Goal: Task Accomplishment & Management: Manage account settings

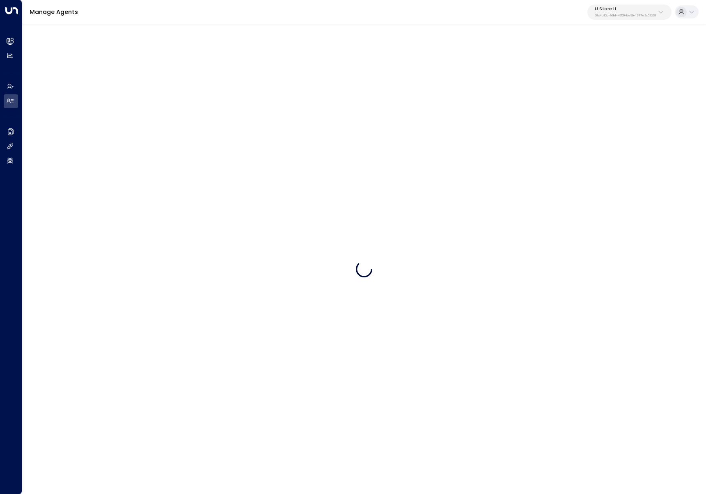
click at [658, 10] on icon at bounding box center [660, 12] width 7 height 7
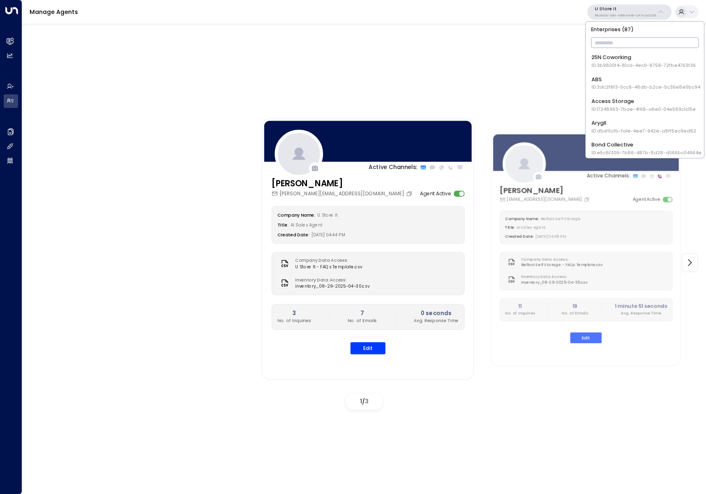
click at [626, 41] on input "text" at bounding box center [645, 43] width 108 height 14
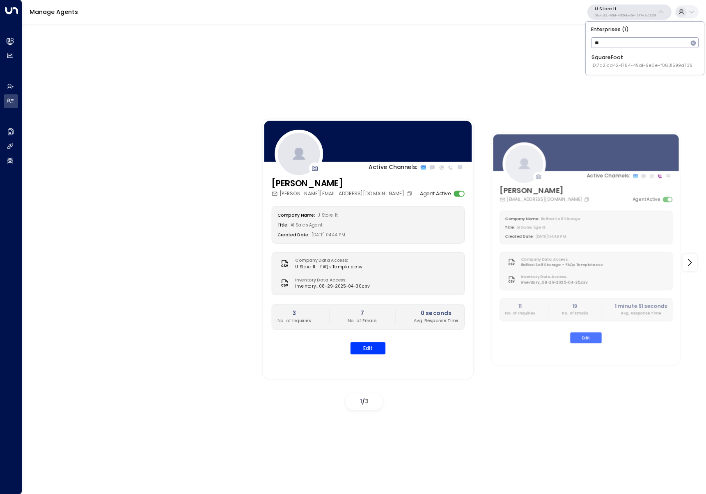
type input "**"
click at [609, 66] on span "ID: 7a21cd42-1764-49a1-9e3e-f0831599a736" at bounding box center [641, 65] width 101 height 7
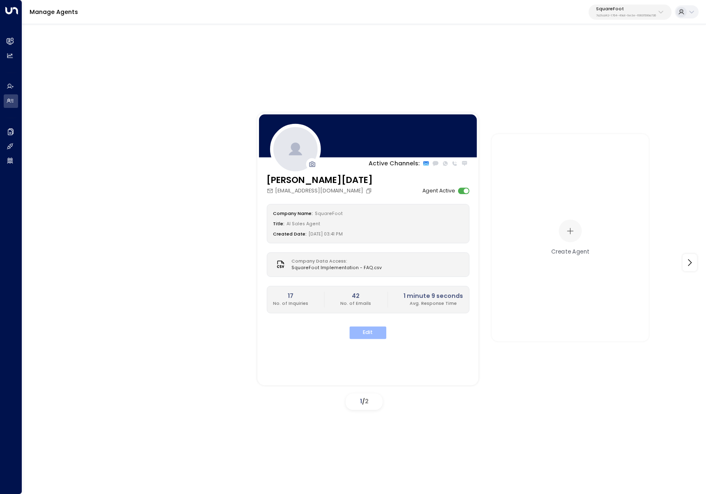
click at [361, 334] on button "Edit" at bounding box center [367, 332] width 37 height 13
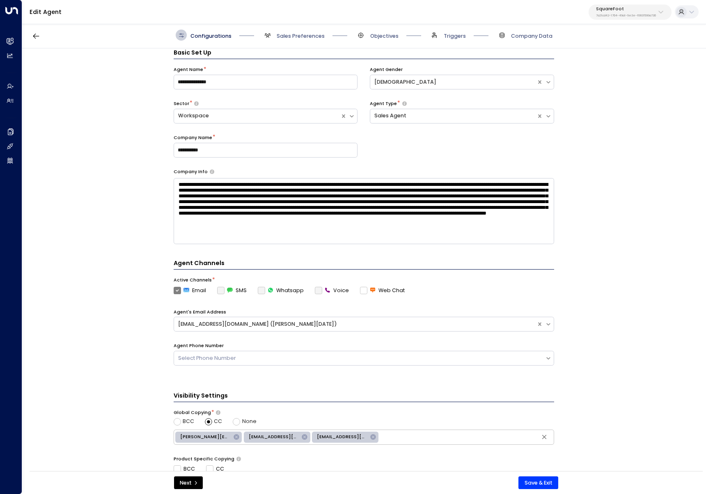
scroll to position [129, 0]
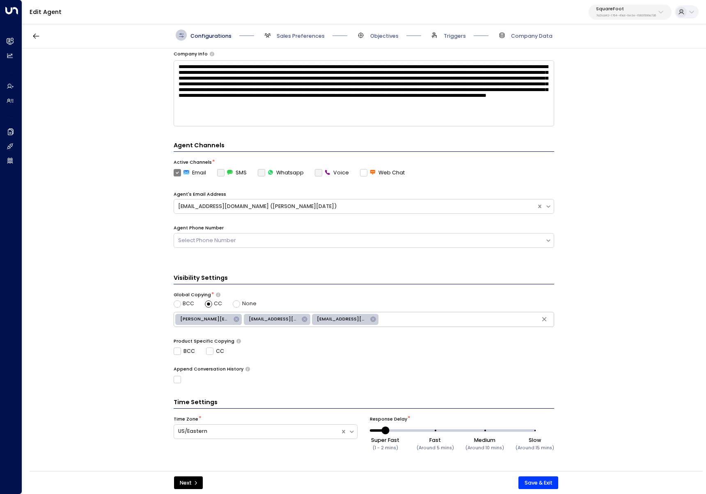
click at [202, 320] on span "[PERSON_NAME][EMAIL_ADDRESS][PERSON_NAME][DOMAIN_NAME]" at bounding box center [205, 319] width 60 height 7
click at [236, 320] on icon at bounding box center [236, 319] width 7 height 7
click at [350, 319] on input "text" at bounding box center [432, 319] width 240 height 11
paste input "**********"
type input "**********"
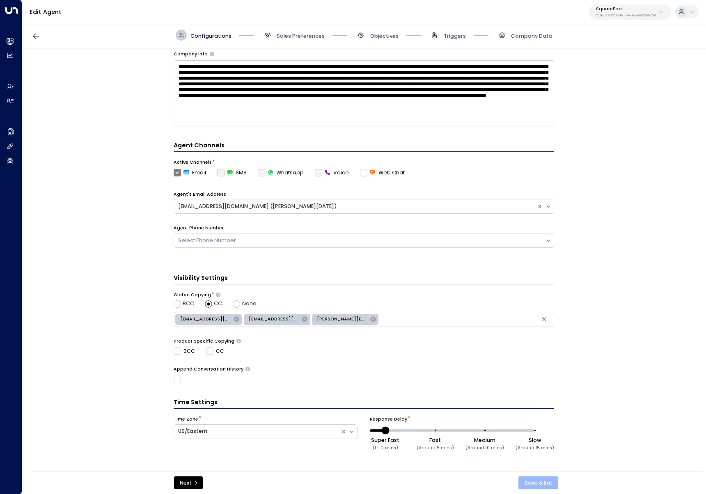
click at [536, 483] on button "Save & Exit" at bounding box center [538, 482] width 40 height 13
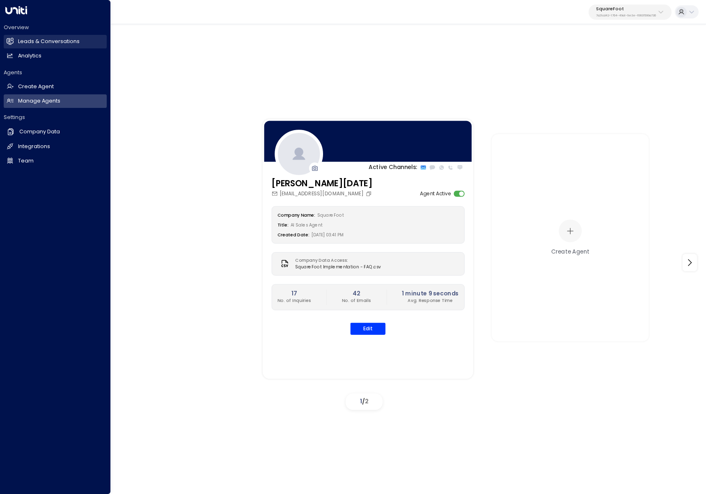
click at [14, 43] on link "Leads & Conversations Leads & Conversations" at bounding box center [55, 42] width 103 height 14
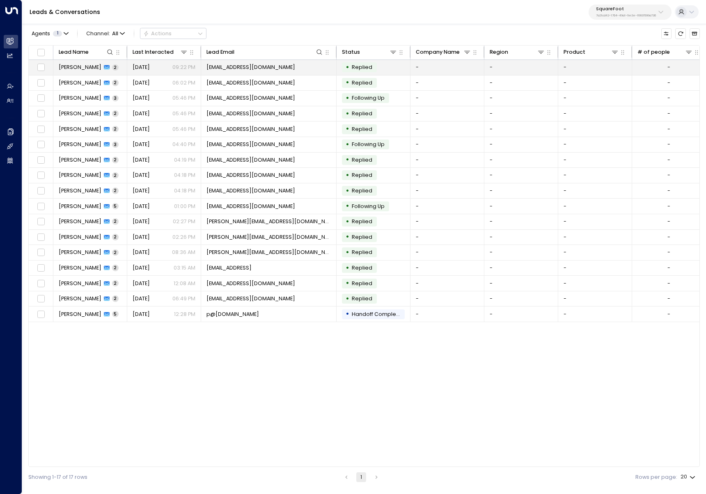
click at [105, 71] on td "John Doe 2" at bounding box center [90, 67] width 74 height 15
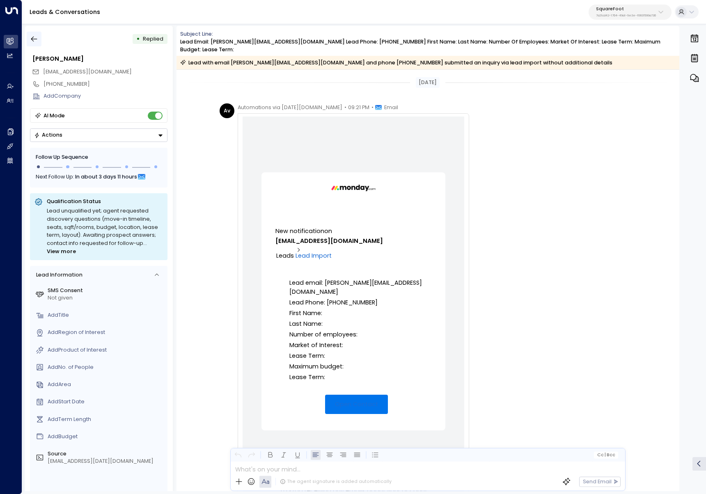
click at [38, 38] on button "button" at bounding box center [34, 39] width 15 height 15
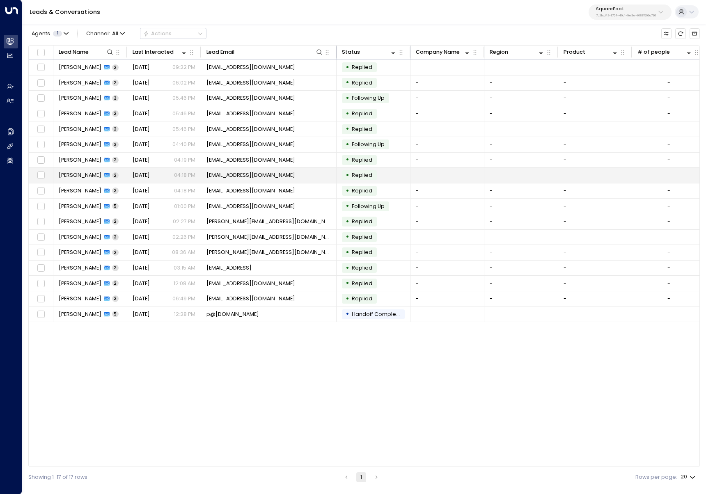
click at [199, 168] on td "Aug 27, 2025 04:18 PM" at bounding box center [164, 175] width 74 height 15
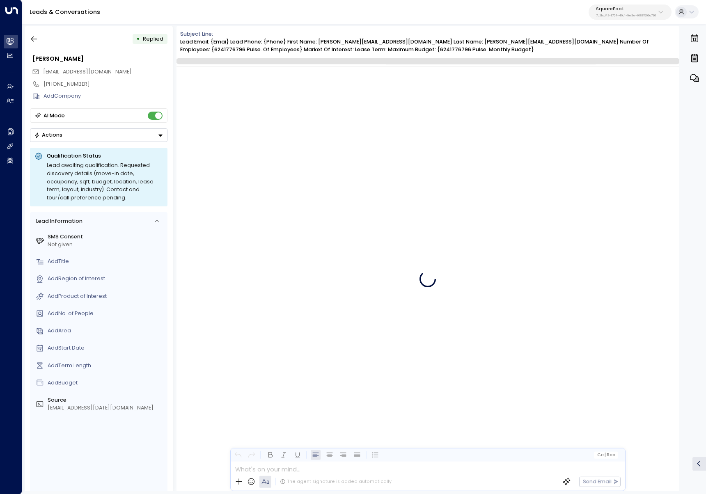
scroll to position [207, 0]
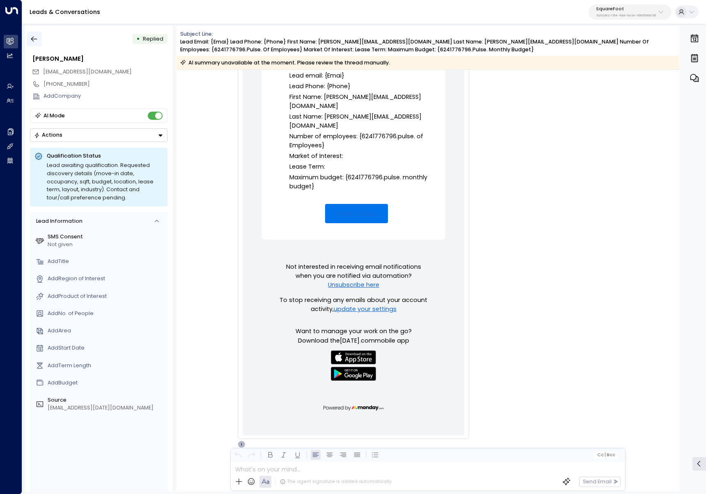
click at [37, 36] on icon "button" at bounding box center [34, 39] width 8 height 8
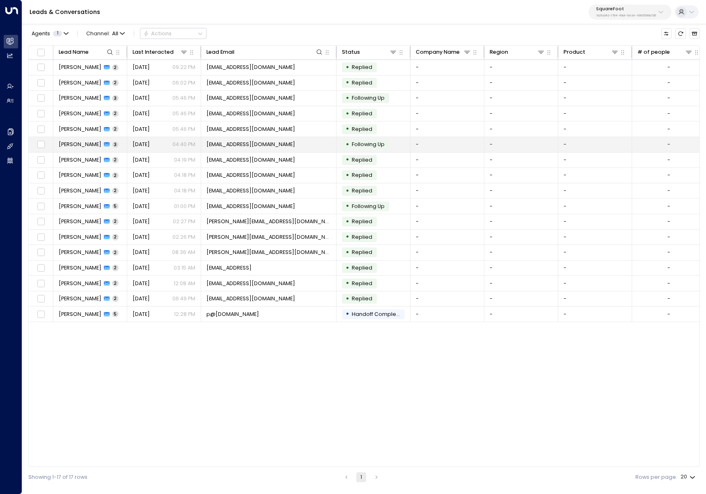
click at [393, 146] on td "• Following Up" at bounding box center [373, 144] width 74 height 15
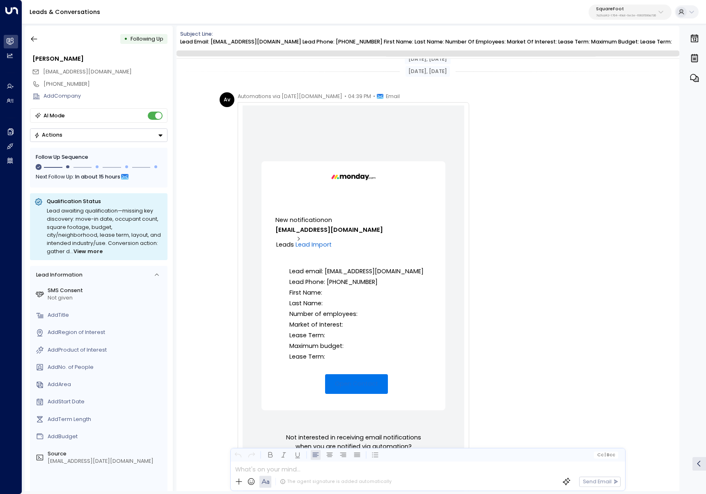
scroll to position [620, 0]
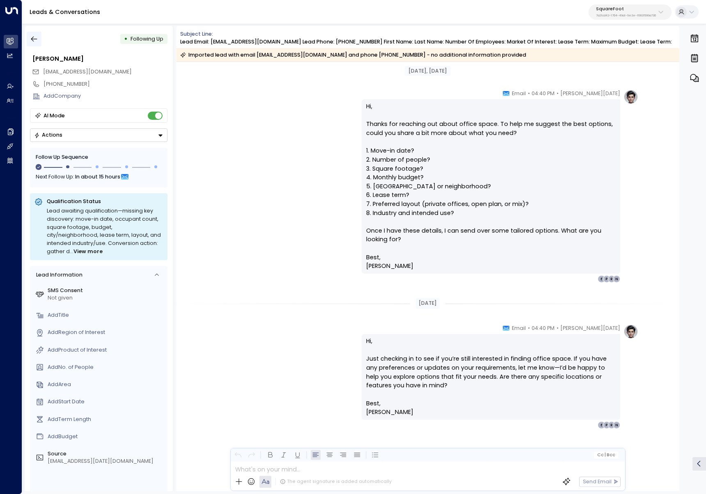
click at [31, 41] on icon "button" at bounding box center [34, 39] width 8 height 8
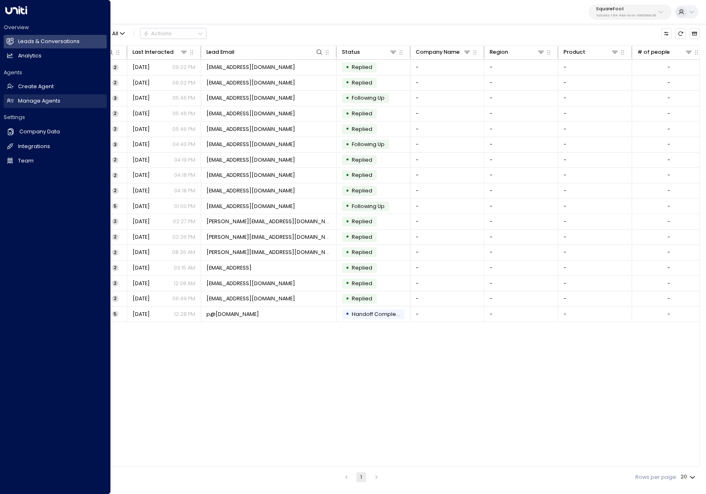
click at [44, 105] on h2 "Manage Agents" at bounding box center [39, 101] width 42 height 8
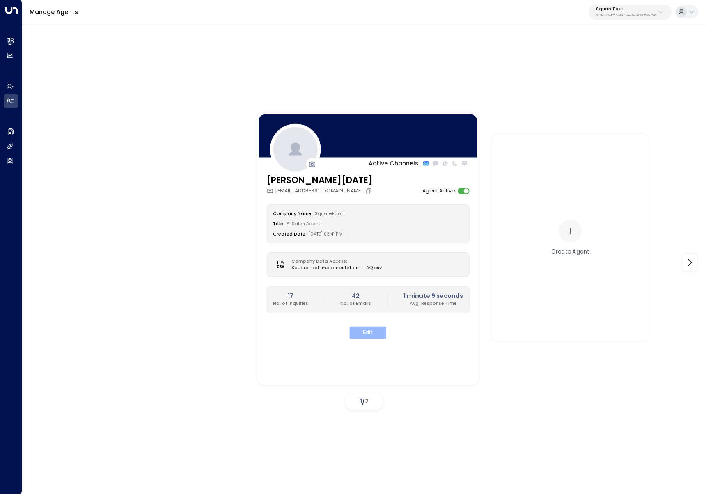
click at [368, 326] on button "Edit" at bounding box center [367, 332] width 37 height 13
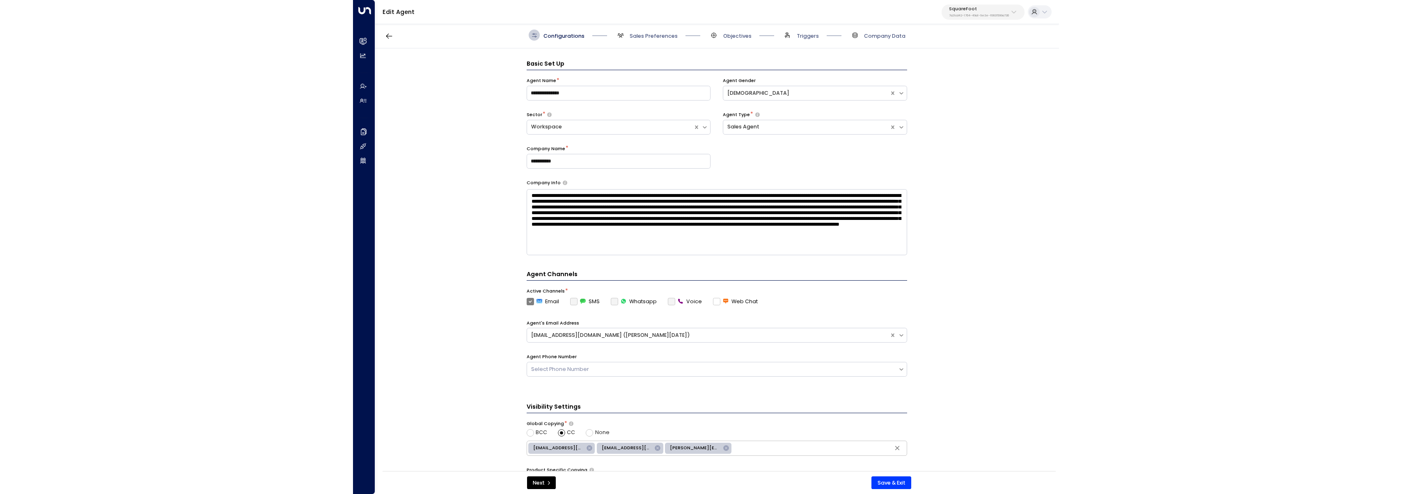
scroll to position [11, 0]
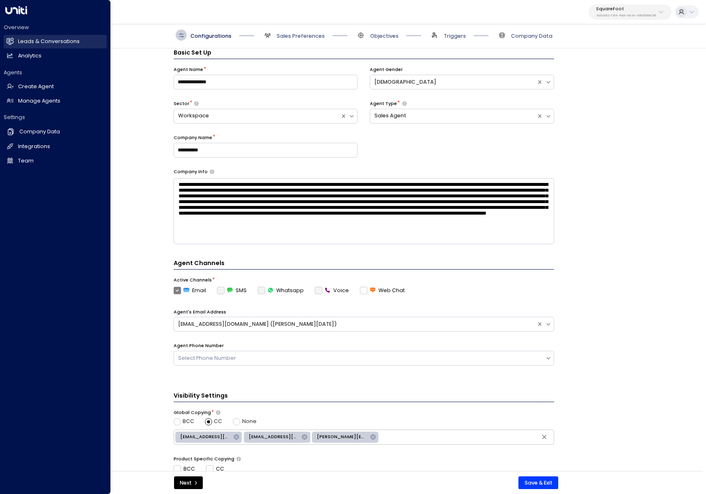
click at [13, 45] on link "Leads & Conversations Leads & Conversations" at bounding box center [55, 42] width 103 height 14
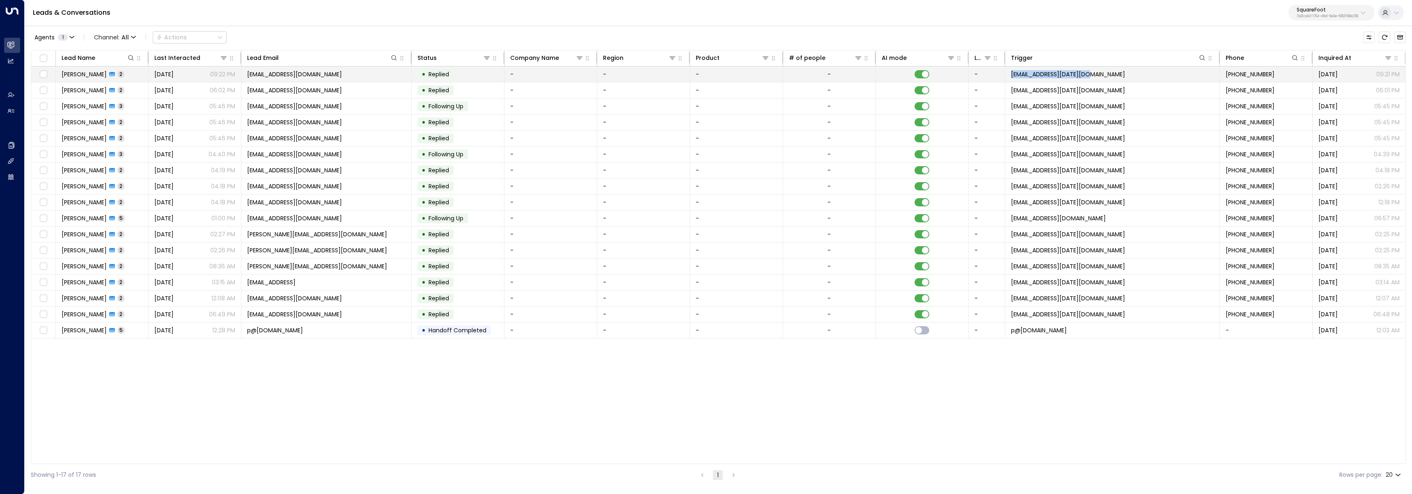
copy span "notifications@monday.com"
drag, startPoint x: 1127, startPoint y: 76, endPoint x: 1011, endPoint y: 74, distance: 115.7
click at [705, 74] on td "notifications@monday.com" at bounding box center [1112, 74] width 215 height 16
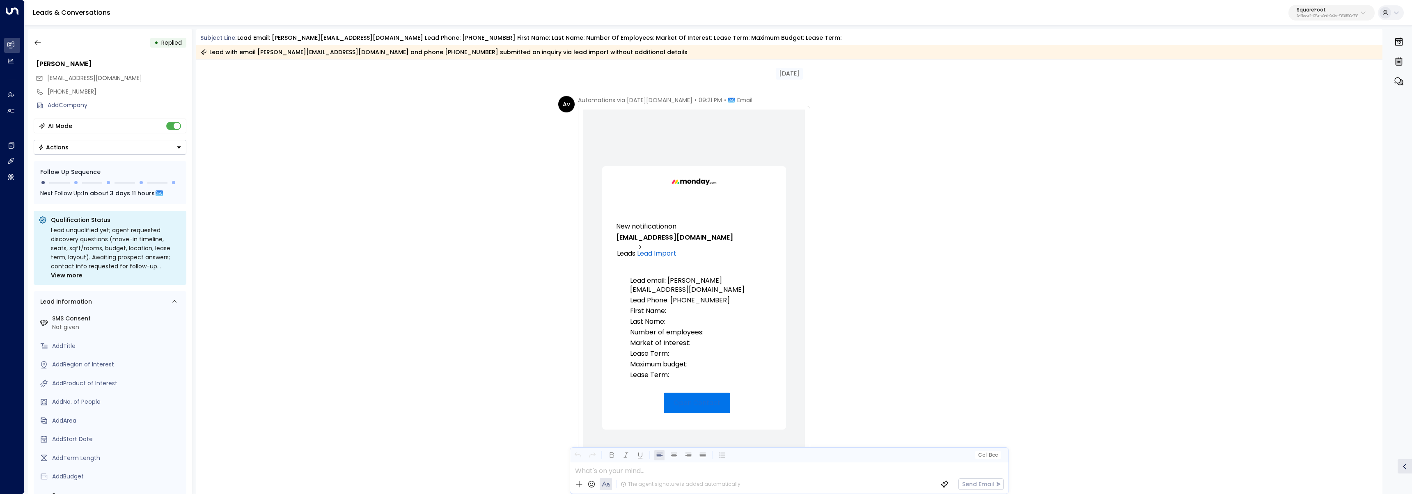
scroll to position [197, 0]
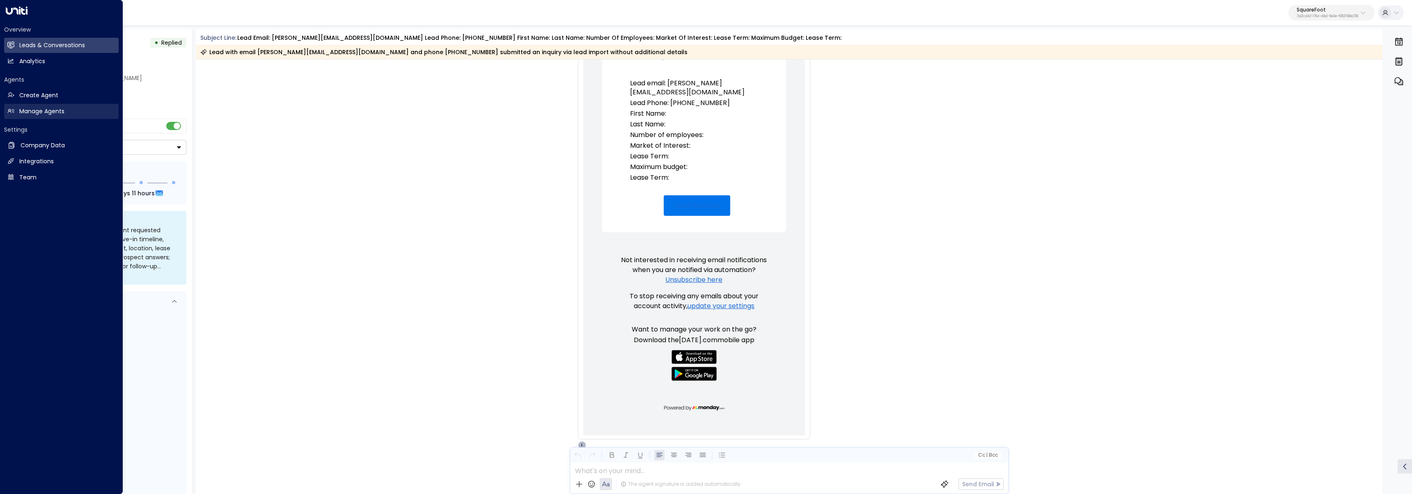
click at [14, 113] on icon at bounding box center [10, 111] width 7 height 7
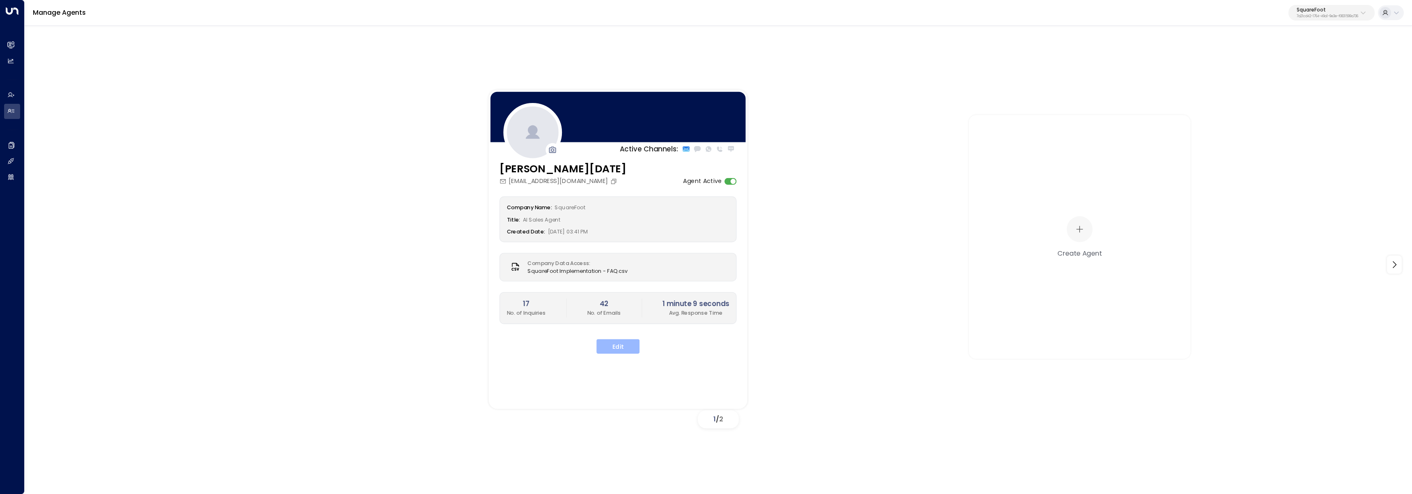
click at [623, 342] on button "Edit" at bounding box center [617, 346] width 43 height 15
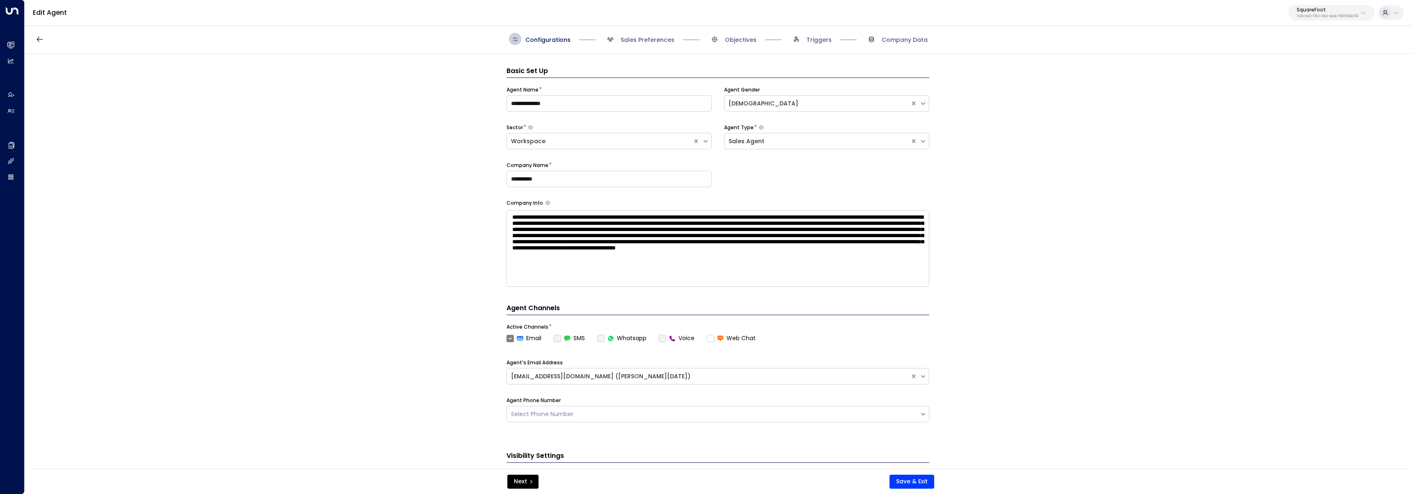
scroll to position [12, 0]
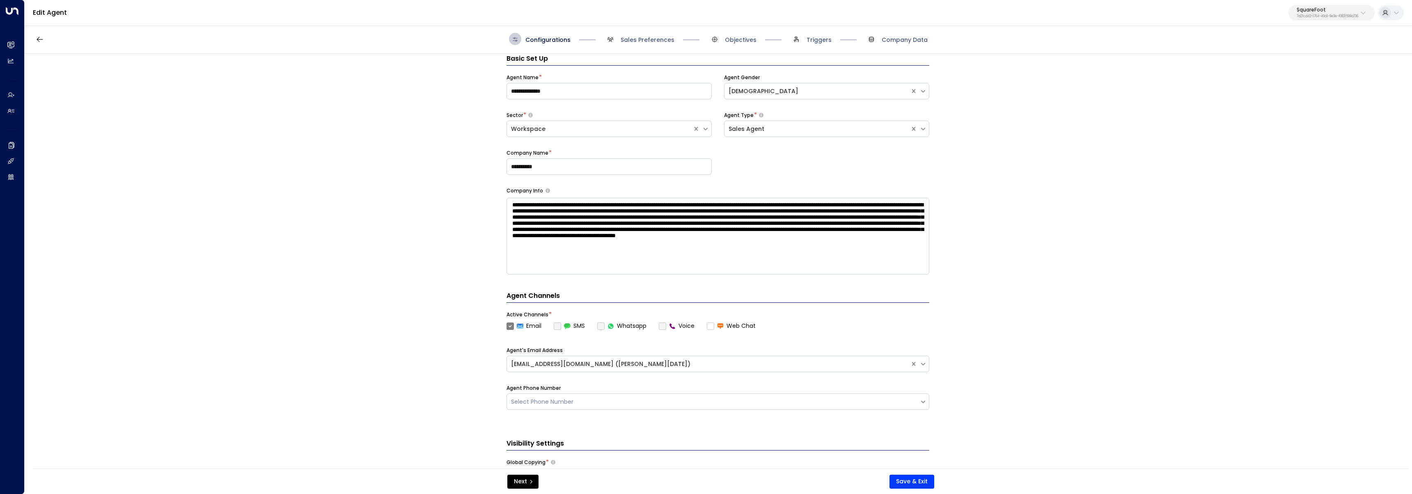
click at [705, 44] on span "Triggers" at bounding box center [810, 39] width 41 height 12
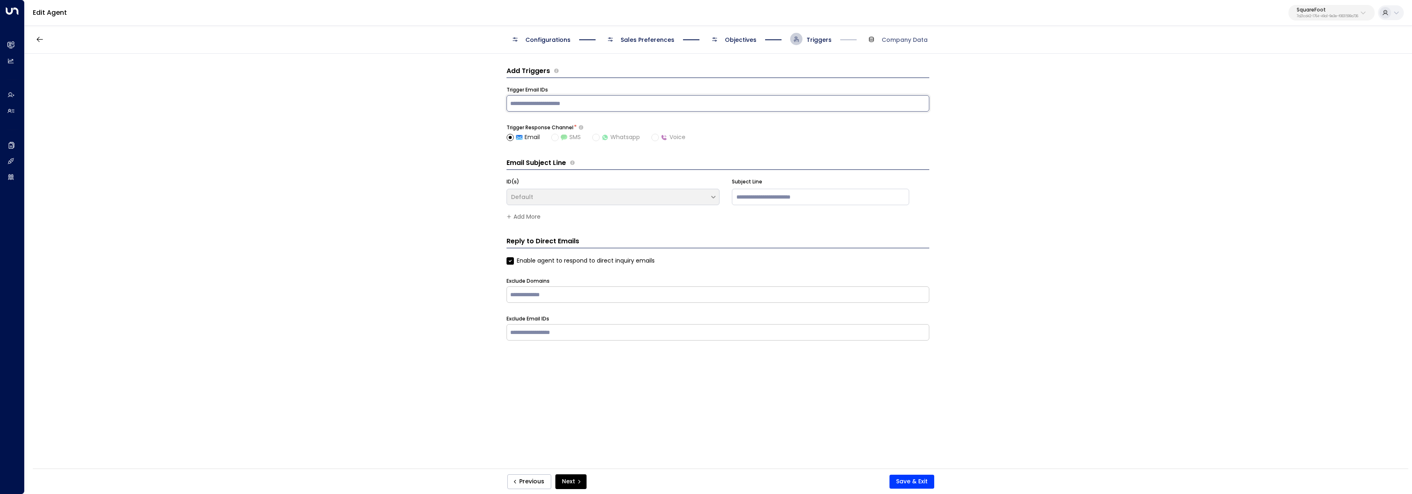
click at [705, 106] on input "text" at bounding box center [717, 103] width 419 height 12
paste input "**********"
type input "**********"
click at [705, 195] on input at bounding box center [820, 197] width 177 height 16
click at [705, 199] on input "**********" at bounding box center [820, 197] width 177 height 16
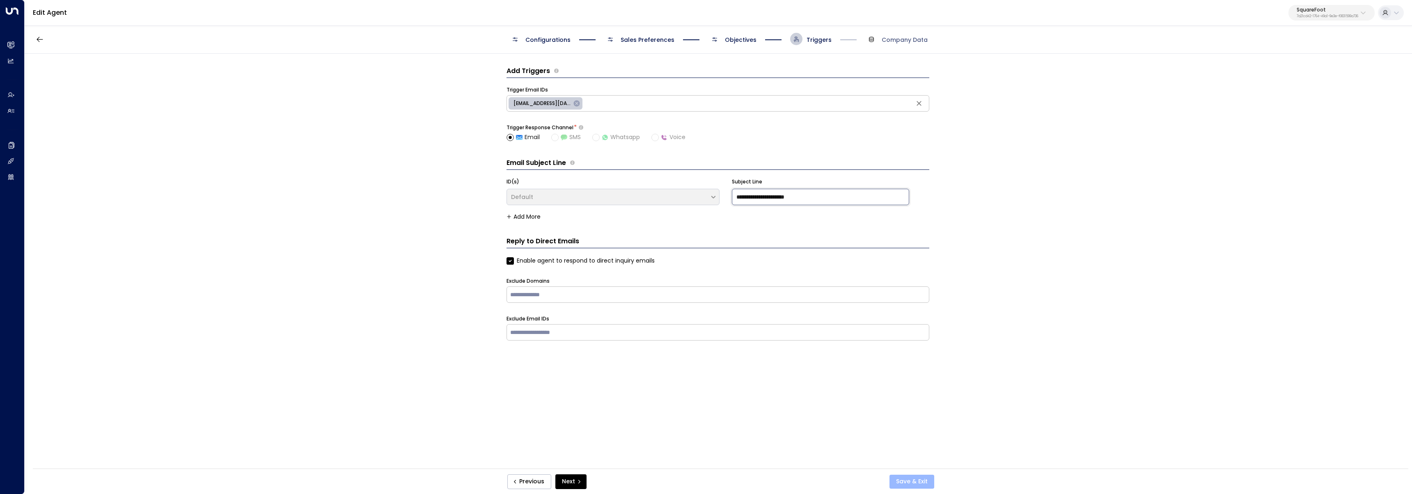
type input "**********"
click at [705, 484] on button "Save & Exit" at bounding box center [911, 482] width 45 height 14
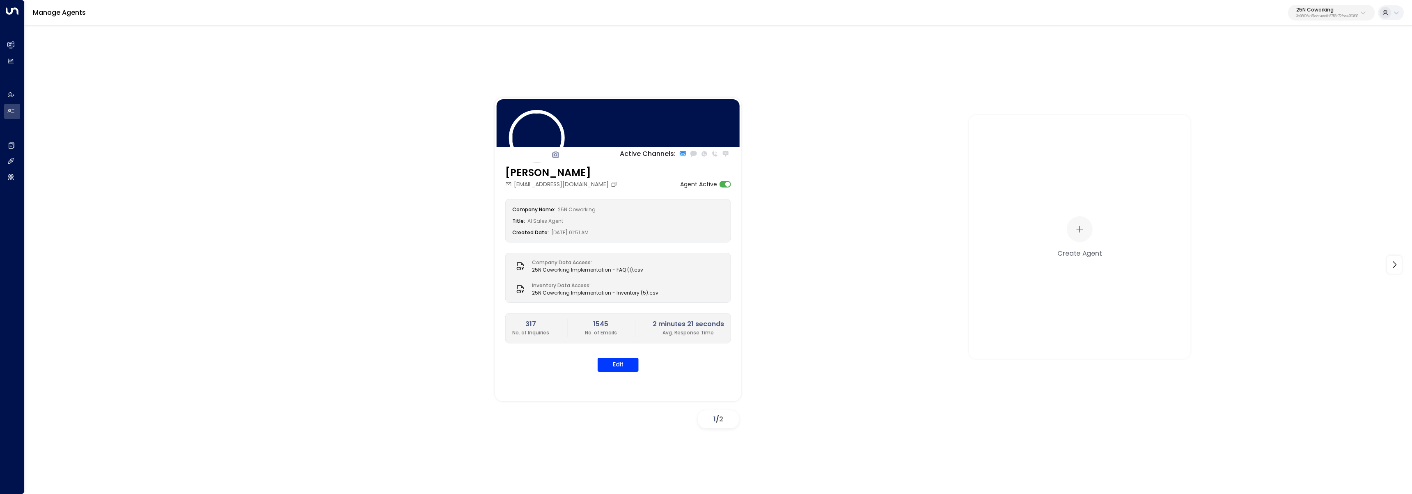
click at [1304, 12] on p "25N Coworking" at bounding box center [1327, 9] width 62 height 5
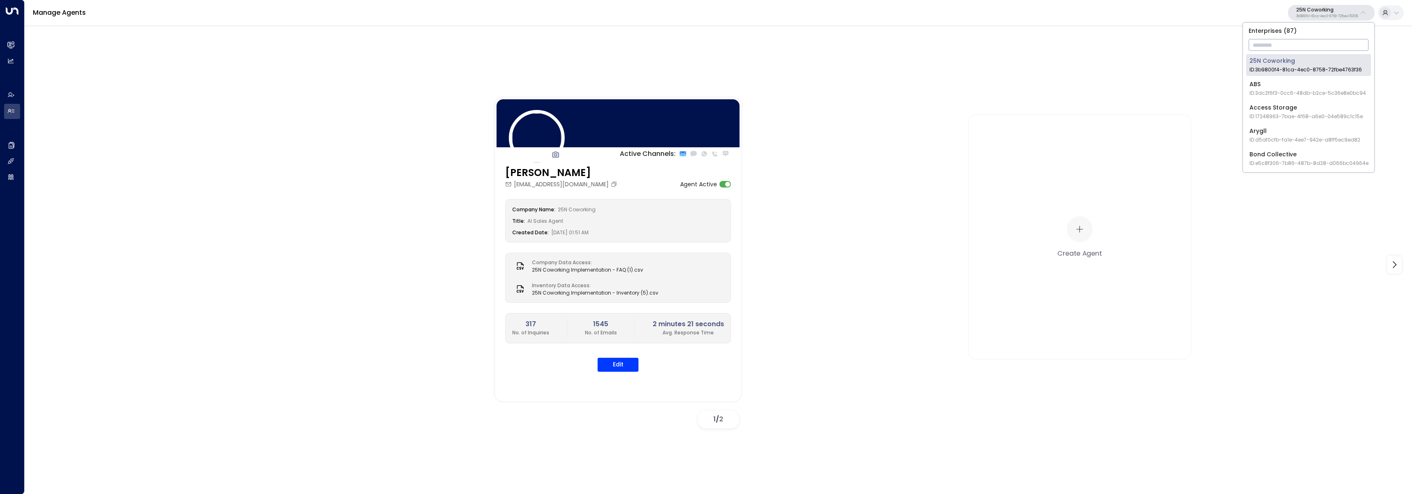
click at [1306, 50] on input "text" at bounding box center [1308, 44] width 120 height 15
type input "*"
type input "**"
click at [1261, 63] on div "IQ Offices ID: cfe0f921-6736-41ff-9ccf-6d0a7fff47c3" at bounding box center [1301, 65] width 104 height 17
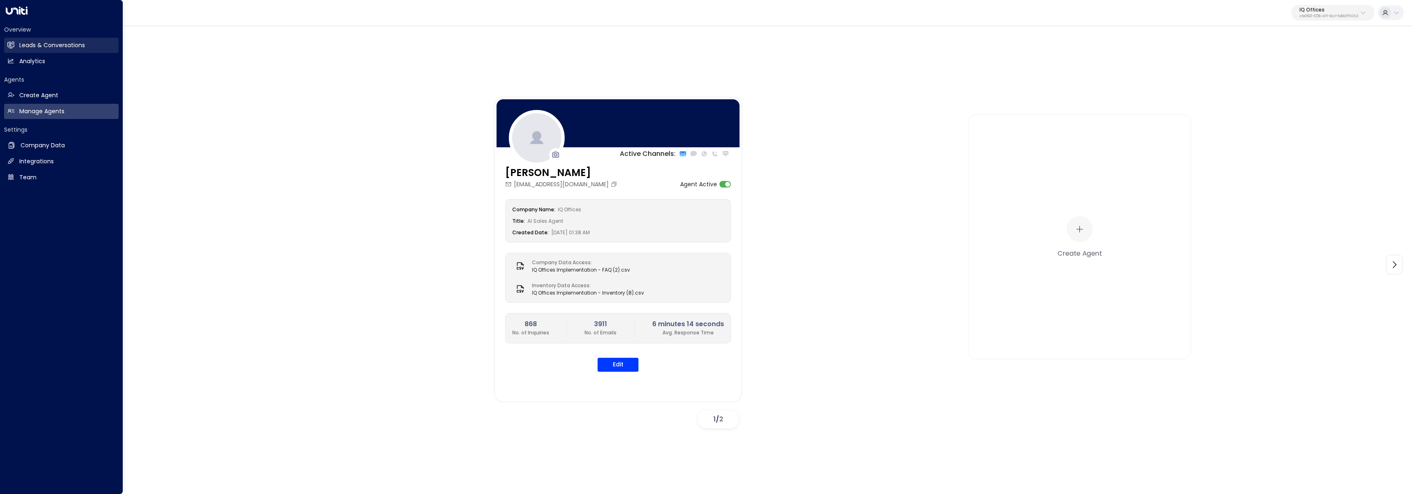
click at [41, 51] on link "Leads & Conversations Leads & Conversations" at bounding box center [61, 45] width 114 height 15
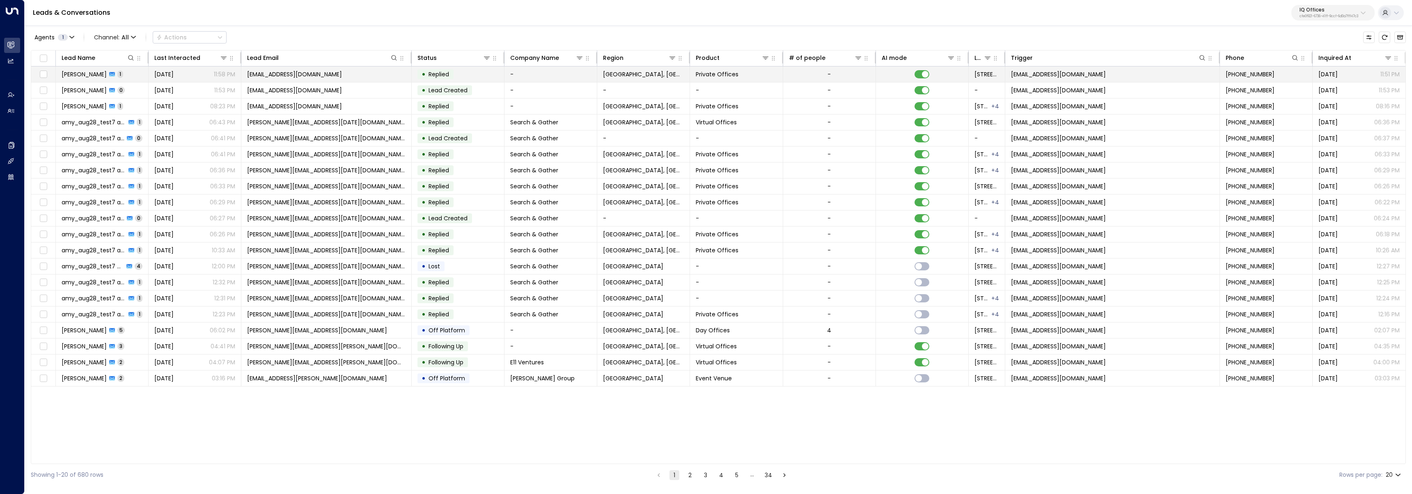
click at [123, 78] on td "Sandy Cavallo 1" at bounding box center [102, 74] width 93 height 16
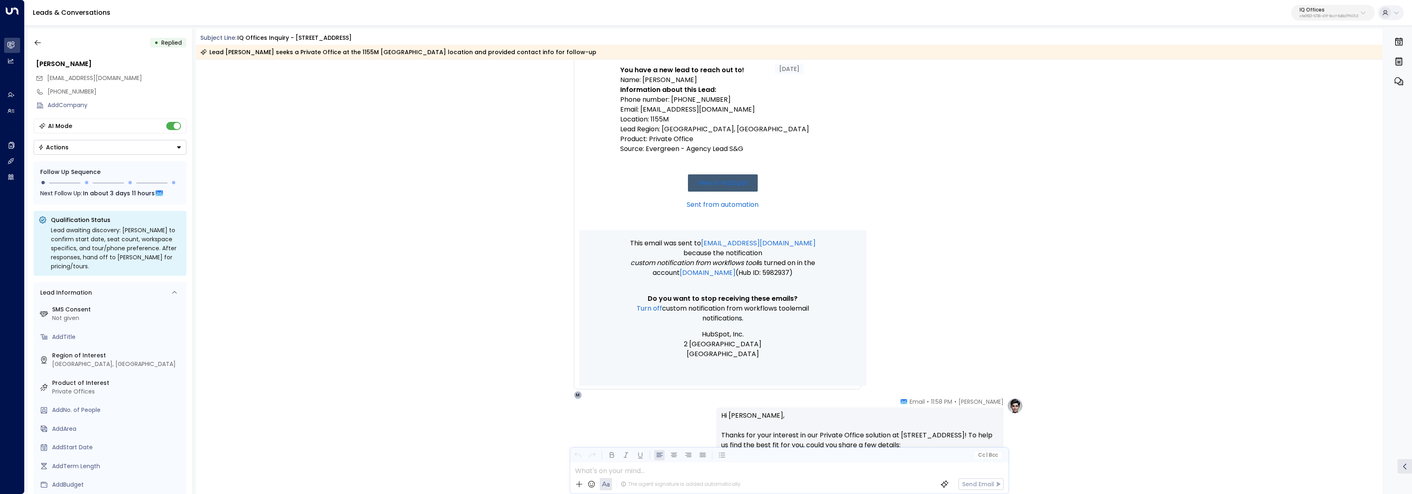
scroll to position [152, 0]
drag, startPoint x: 663, startPoint y: 127, endPoint x: 730, endPoint y: 130, distance: 67.4
click at [730, 130] on p "Lead Region: Montreal, QC" at bounding box center [722, 130] width 205 height 10
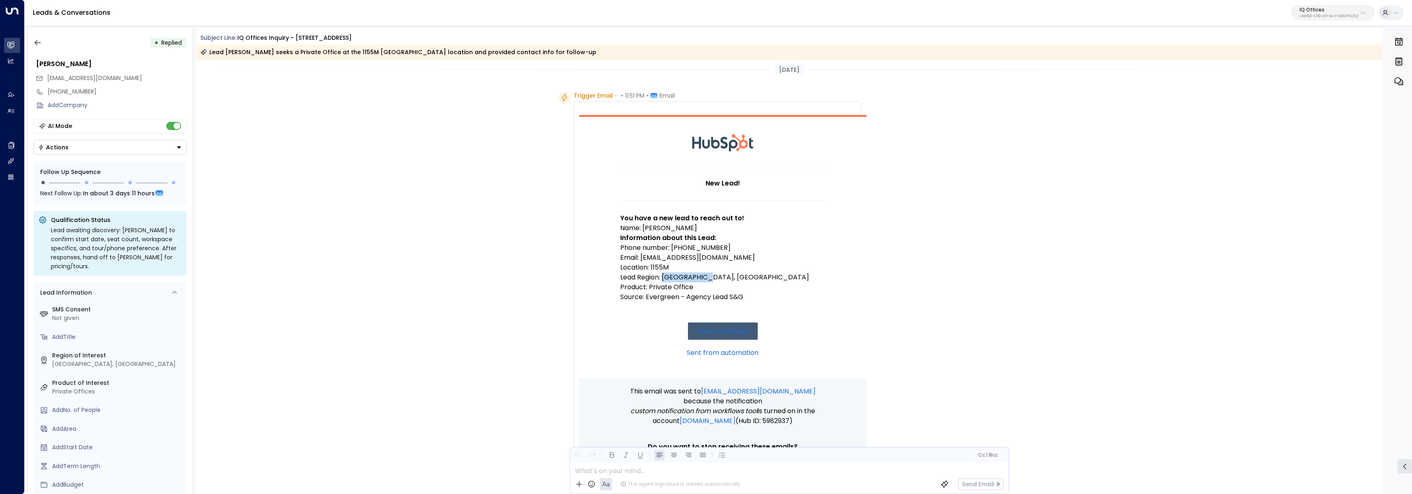
scroll to position [0, 0]
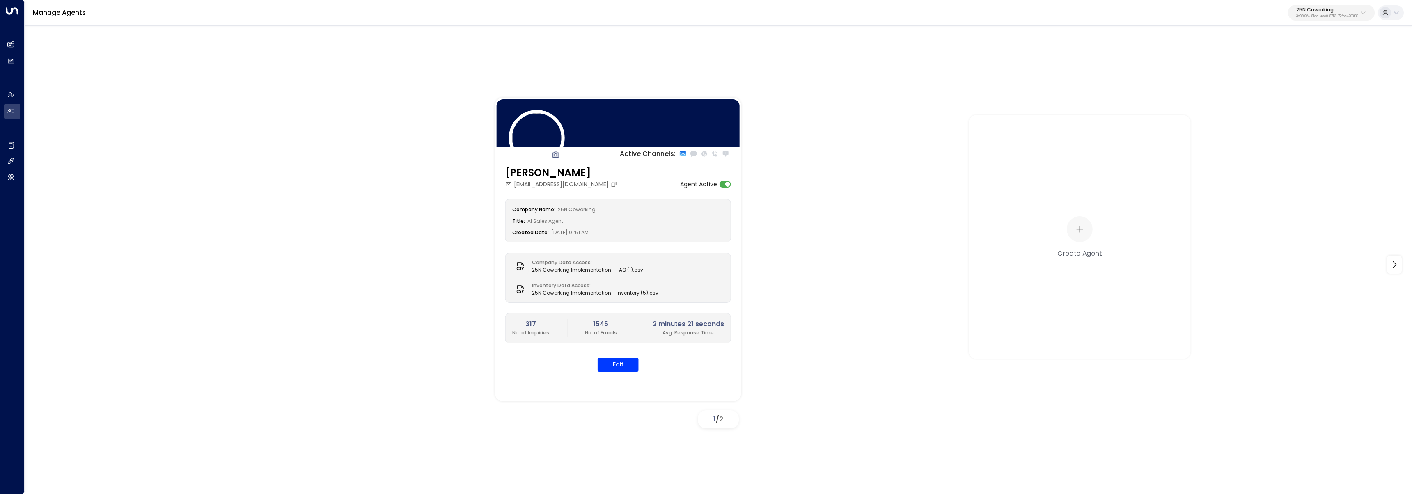
click at [1318, 15] on p "3b9800f4-81ca-4ec0-8758-72fbe4763f36" at bounding box center [1327, 16] width 62 height 3
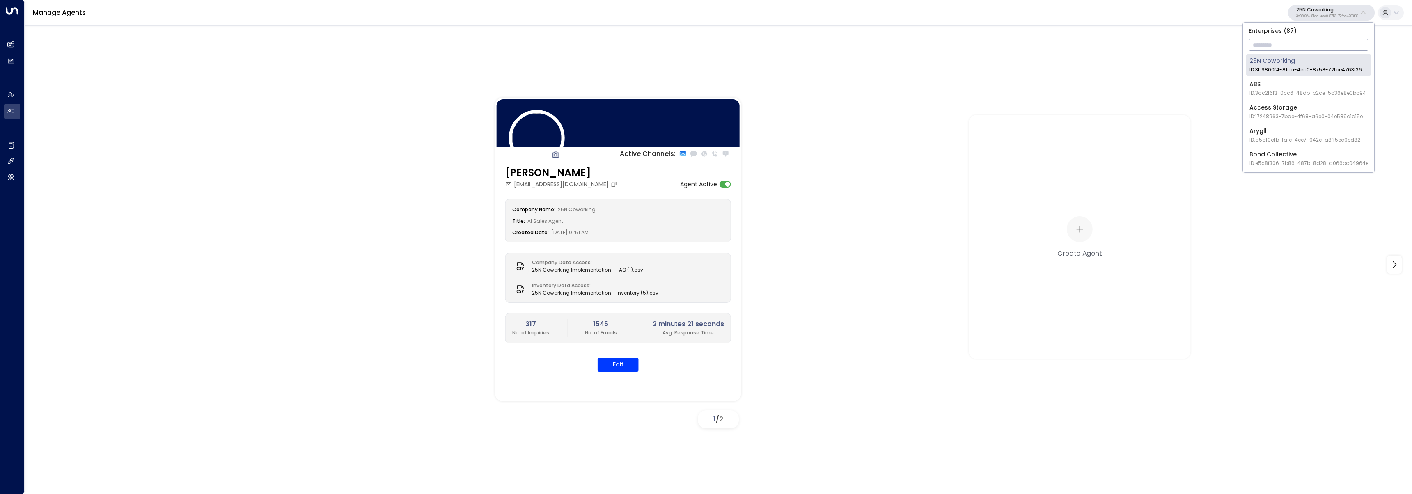
click at [1314, 43] on input "text" at bounding box center [1308, 44] width 120 height 15
type input "****"
click at [1260, 69] on span "ID: 24bbb2f3-cf28-4415-a26f-20e170838bf4" at bounding box center [1303, 69] width 109 height 7
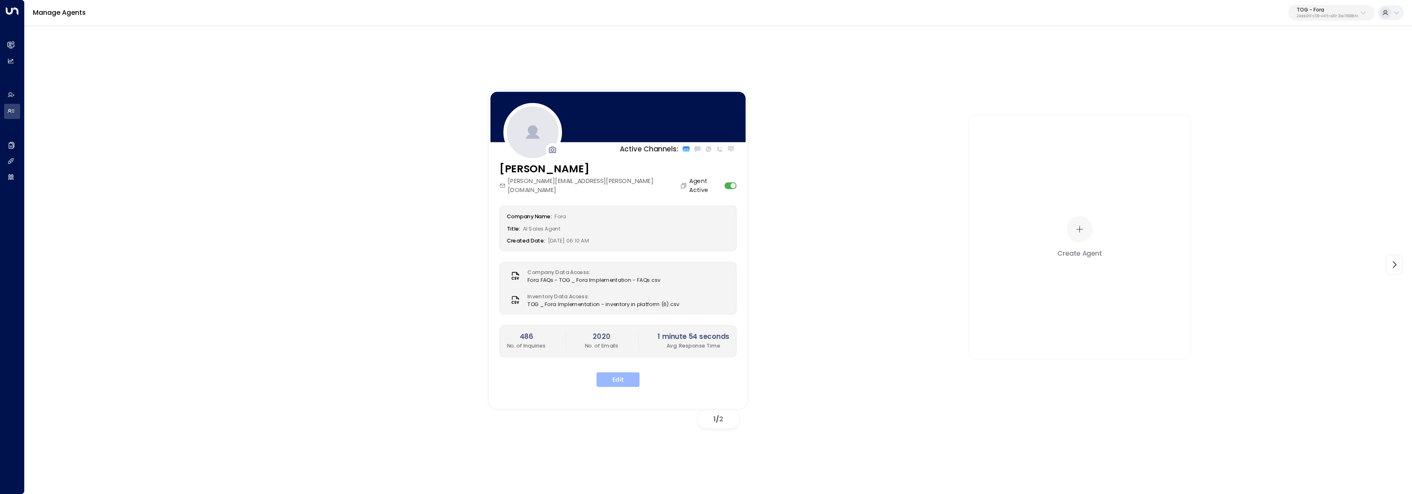
click at [618, 372] on button "Edit" at bounding box center [617, 379] width 43 height 15
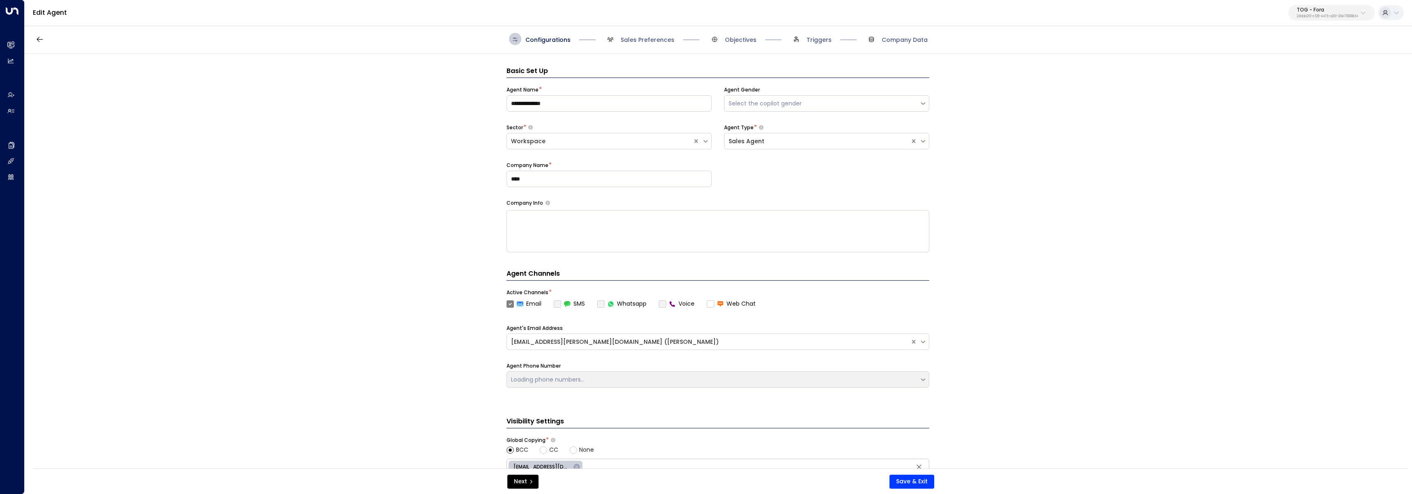
scroll to position [12, 0]
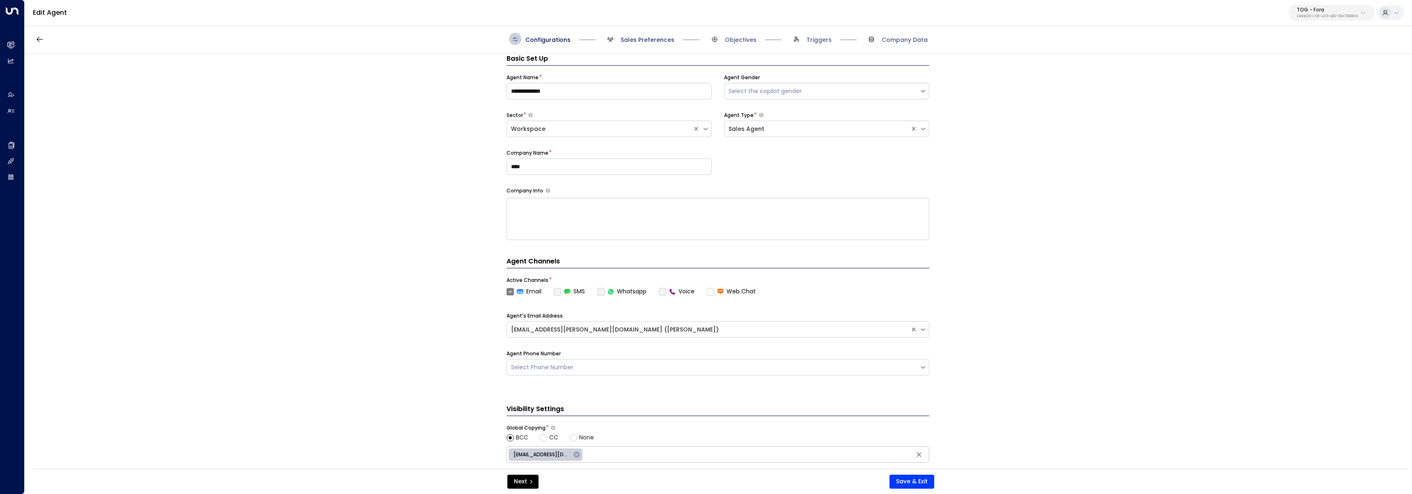
click at [644, 37] on span "Sales Preferences" at bounding box center [647, 40] width 54 height 8
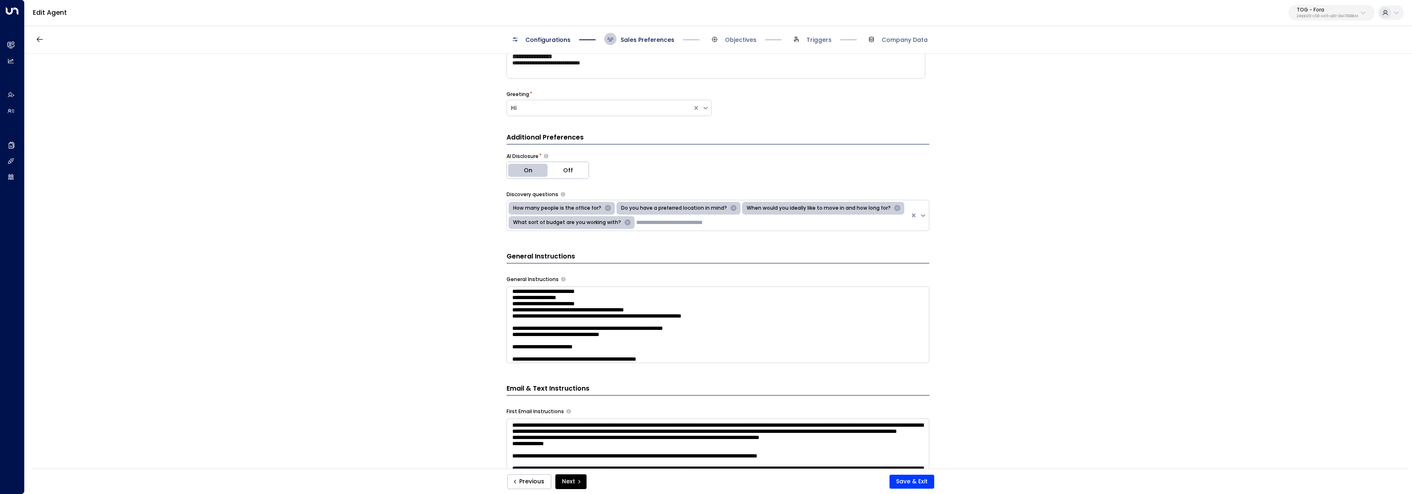
scroll to position [199, 0]
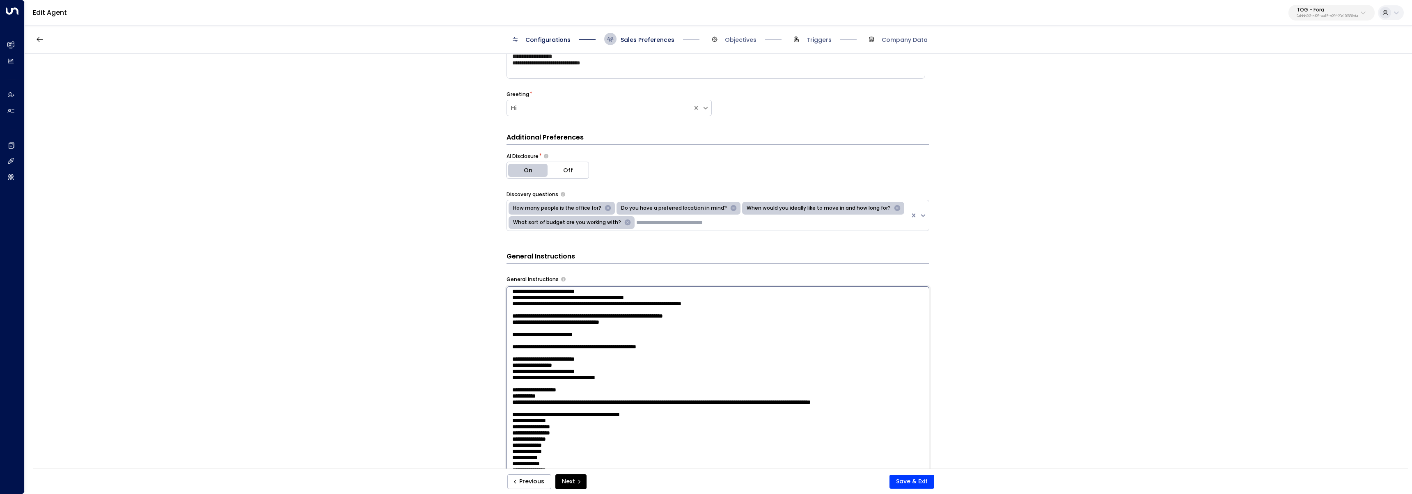
drag, startPoint x: 734, startPoint y: 320, endPoint x: 504, endPoint y: 318, distance: 229.4
click at [504, 318] on div "**********" at bounding box center [718, 264] width 1386 height 420
click at [623, 315] on textarea at bounding box center [717, 393] width 423 height 215
drag, startPoint x: 643, startPoint y: 311, endPoint x: 709, endPoint y: 310, distance: 66.1
click at [709, 310] on textarea at bounding box center [717, 393] width 423 height 215
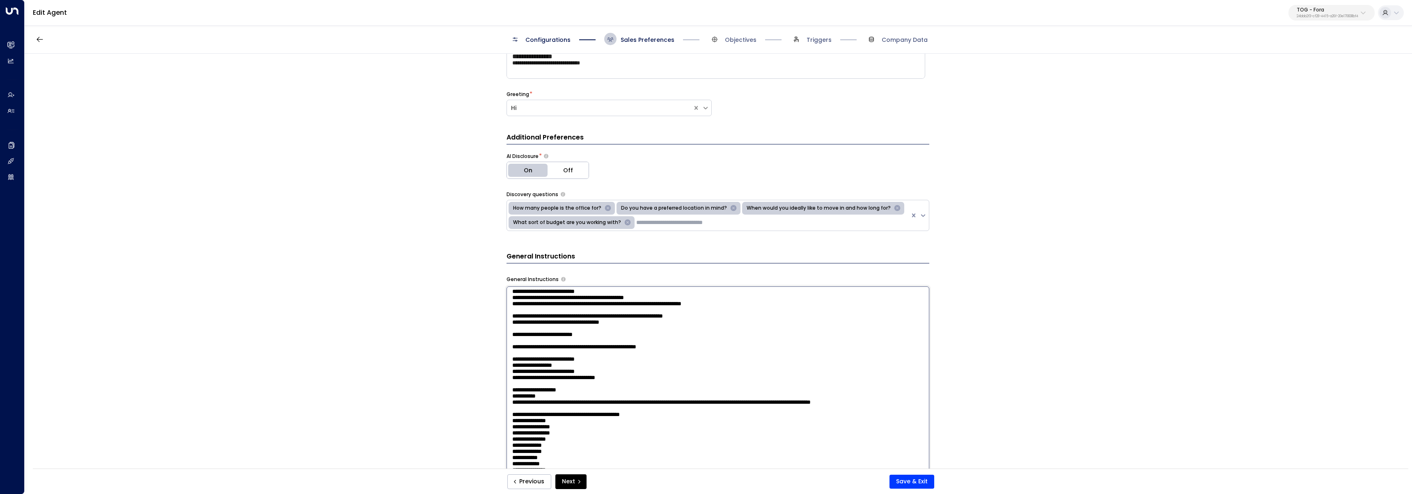
click at [677, 355] on textarea at bounding box center [717, 393] width 423 height 215
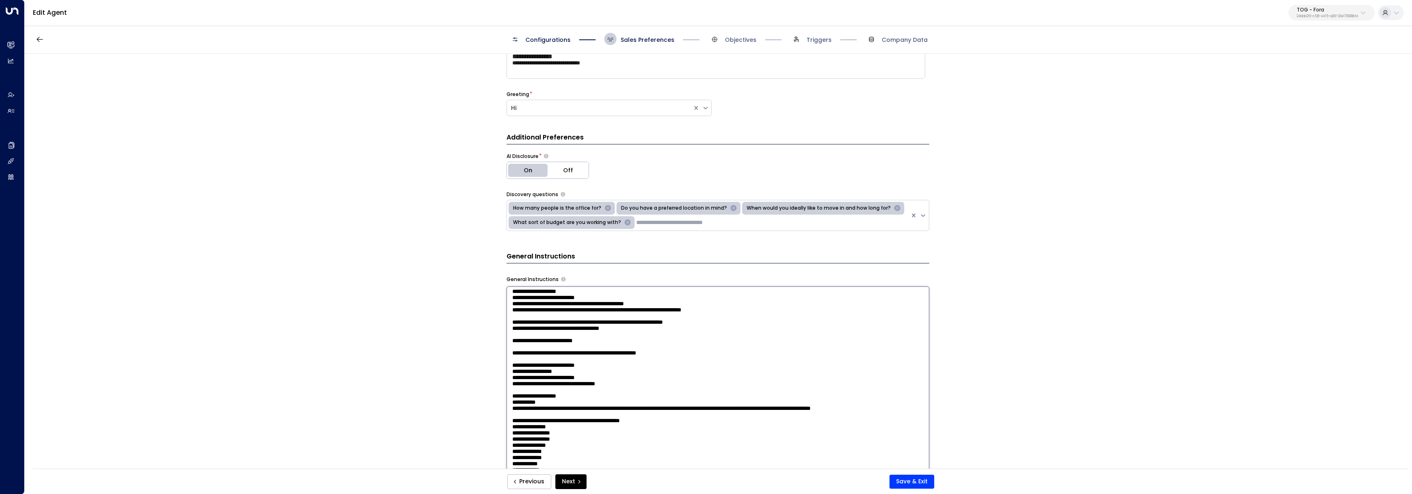
click at [721, 355] on textarea at bounding box center [717, 393] width 423 height 215
type textarea "**********"
click at [913, 485] on button "Save & Exit" at bounding box center [911, 482] width 45 height 14
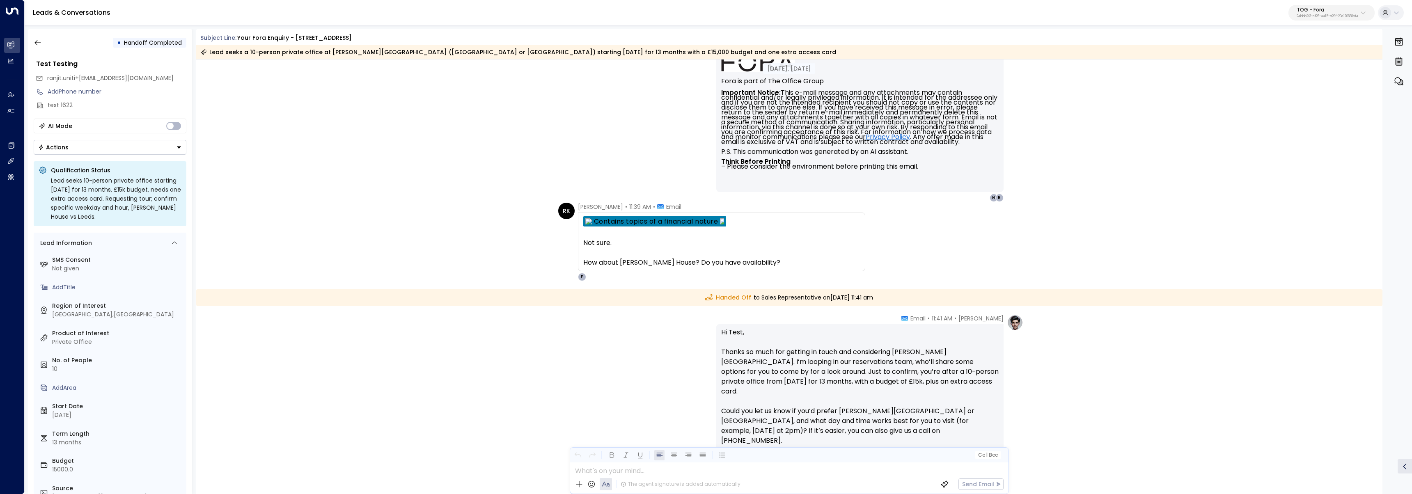
scroll to position [1124, 0]
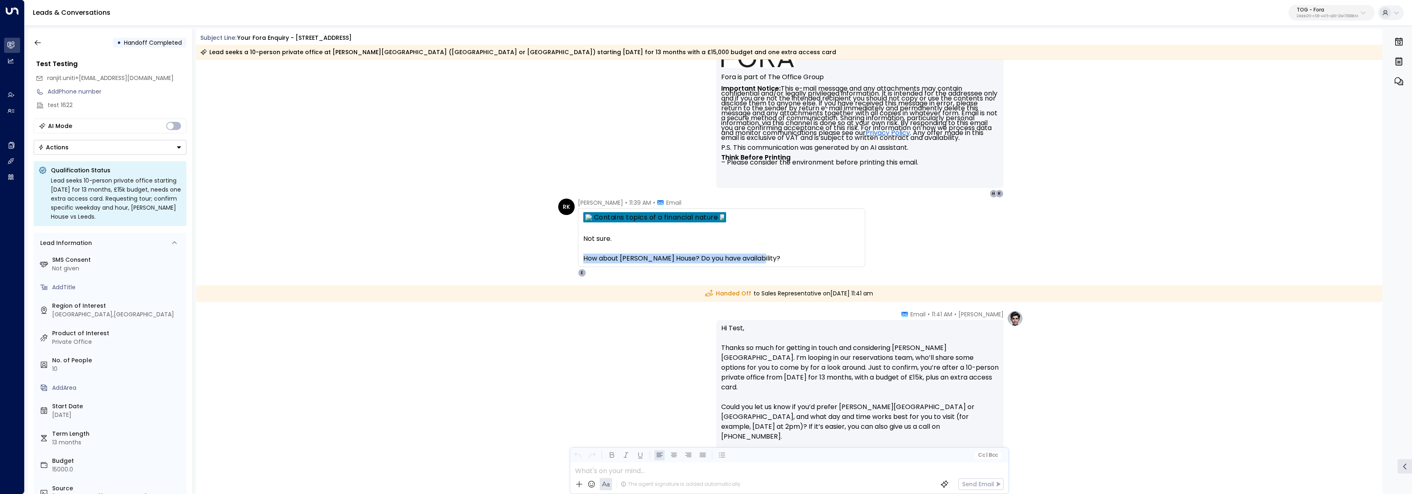
drag, startPoint x: 771, startPoint y: 260, endPoint x: 581, endPoint y: 258, distance: 190.0
click at [583, 258] on div "How about Douglas House? Do you have availability?" at bounding box center [721, 259] width 277 height 10
copy div "How about Douglas House? Do you have availability?"
drag, startPoint x: 670, startPoint y: 258, endPoint x: 584, endPoint y: 261, distance: 86.6
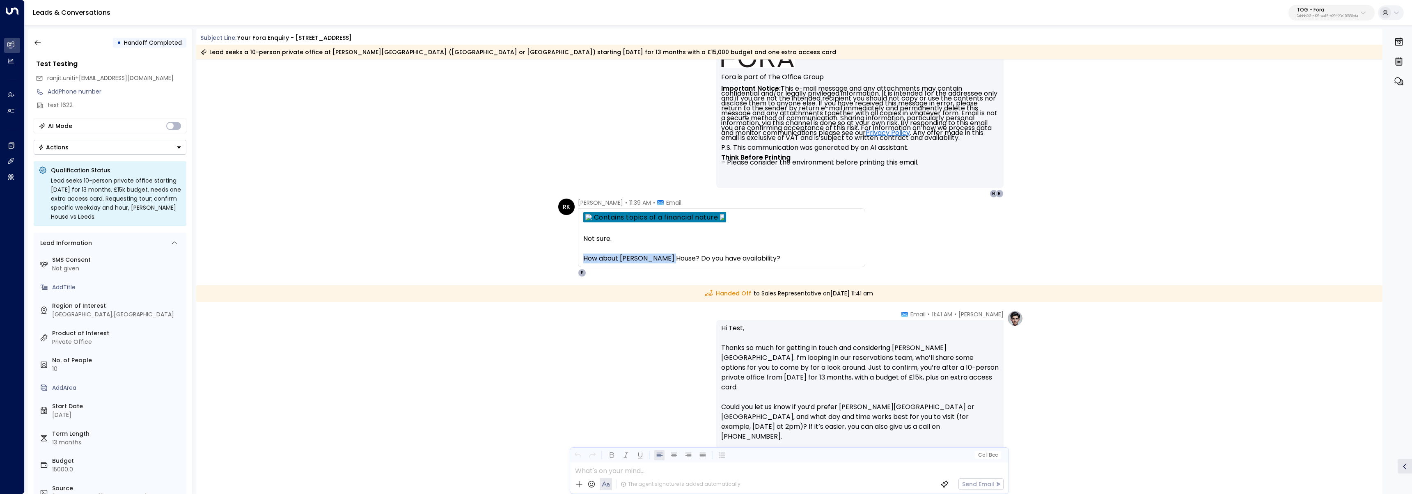
click at [584, 261] on div "How about Douglas House? Do you have availability?" at bounding box center [721, 259] width 277 height 10
copy div "How about Douglas House?"
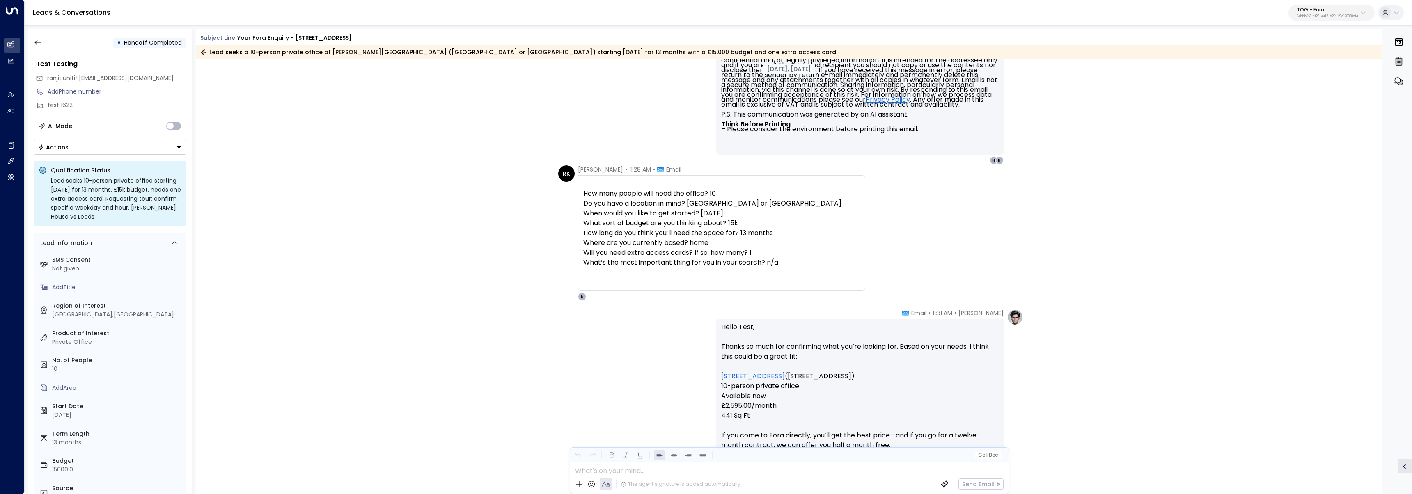
scroll to position [523, 0]
drag, startPoint x: 792, startPoint y: 263, endPoint x: 752, endPoint y: 262, distance: 40.2
click at [753, 262] on p "How many people will need the office? 10 Do you have a location in mind? Leeds …" at bounding box center [721, 229] width 277 height 79
click at [707, 231] on span "How many people will need the office? 10 Do you have a location in mind? Leeds …" at bounding box center [712, 229] width 258 height 79
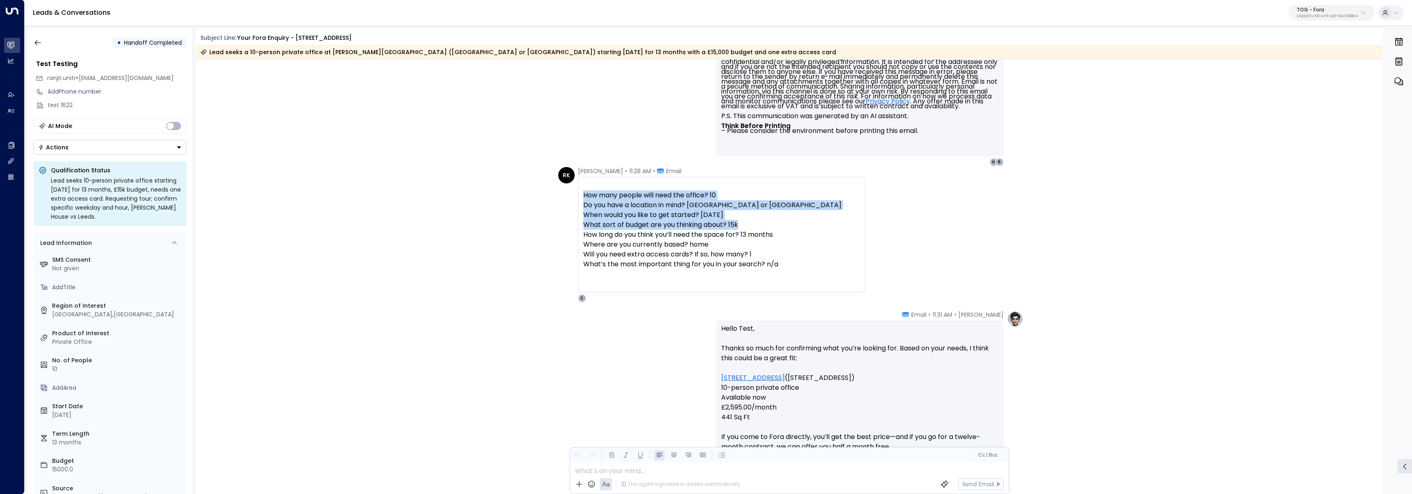
drag, startPoint x: 704, startPoint y: 224, endPoint x: 580, endPoint y: 228, distance: 124.0
click at [580, 228] on div "How many people will need the office? 10 Do you have a location in mind? Leeds …" at bounding box center [721, 235] width 287 height 116
click at [696, 216] on span "How many people will need the office? 10 Do you have a location in mind? Leeds …" at bounding box center [712, 229] width 258 height 79
drag, startPoint x: 701, startPoint y: 216, endPoint x: 730, endPoint y: 216, distance: 28.7
click at [730, 216] on span "How many people will need the office? 10 Do you have a location in mind? Leeds …" at bounding box center [712, 229] width 258 height 79
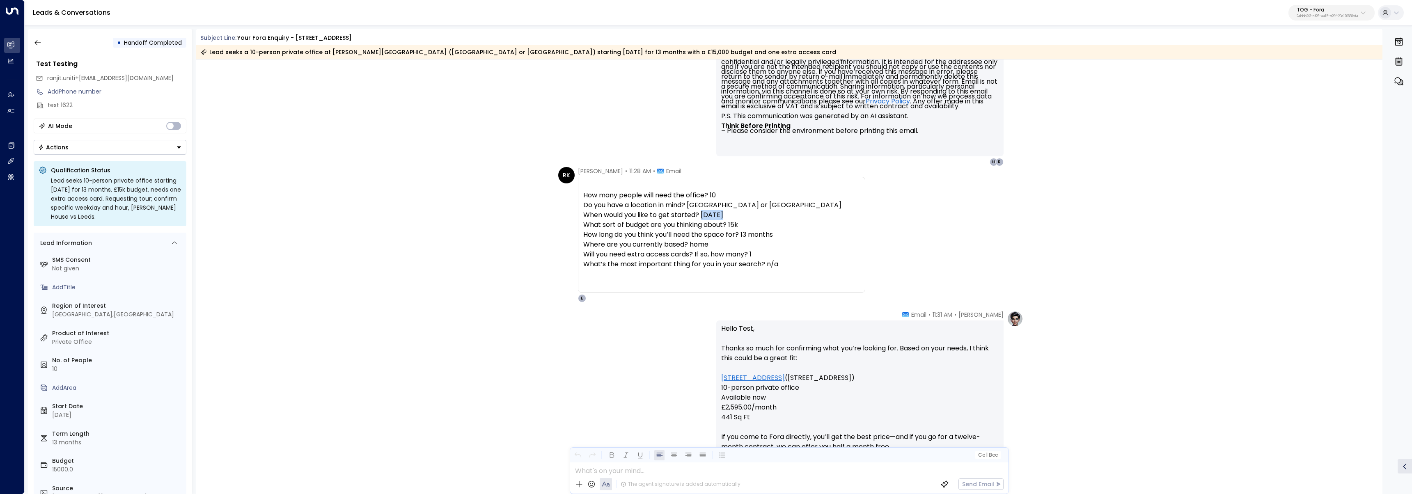
copy span "Jan 26"
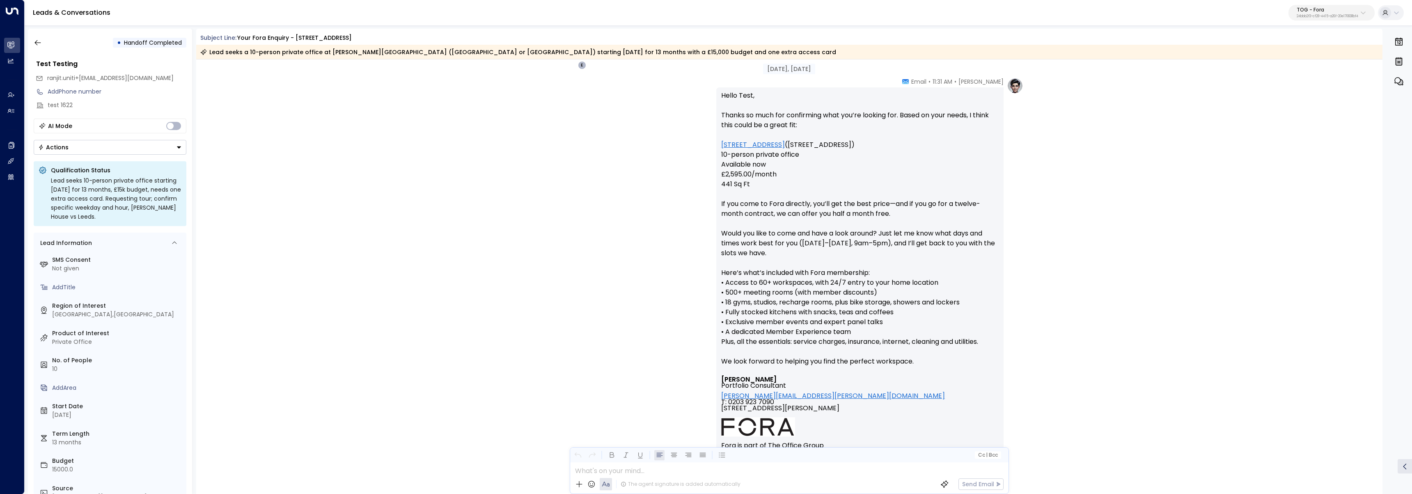
scroll to position [696, 0]
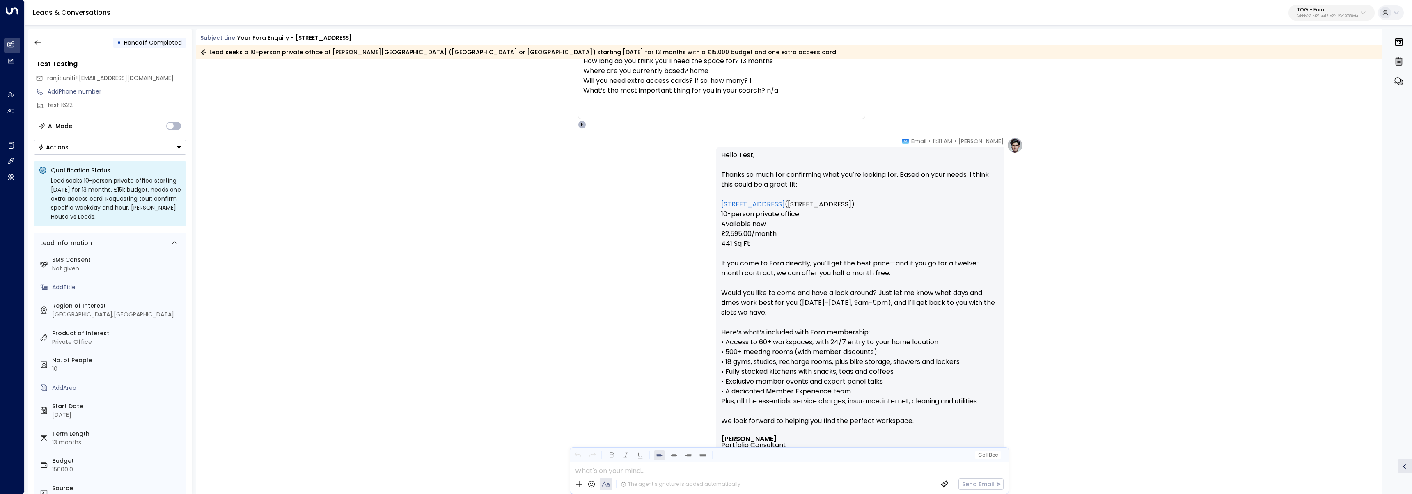
drag, startPoint x: 869, startPoint y: 204, endPoint x: 773, endPoint y: 207, distance: 95.3
click at [773, 207] on p "Hello Test, Thanks so much for confirming what you’re looking for. Based on you…" at bounding box center [859, 293] width 277 height 286
copy p "No. 1 Aire Street Leeds, LS1 4PR"
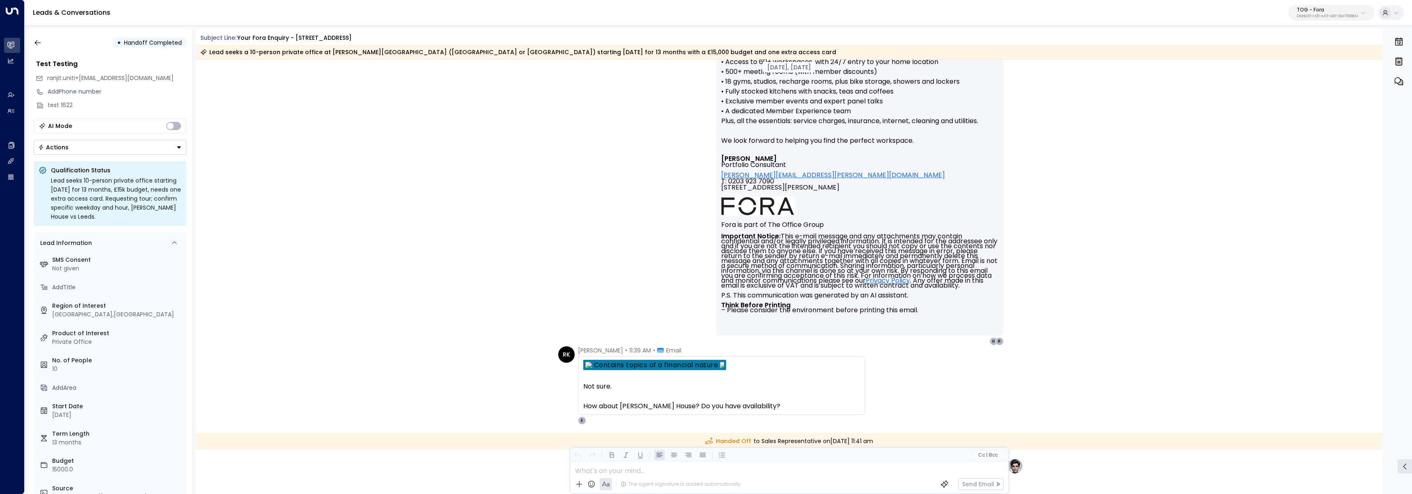
scroll to position [1252, 0]
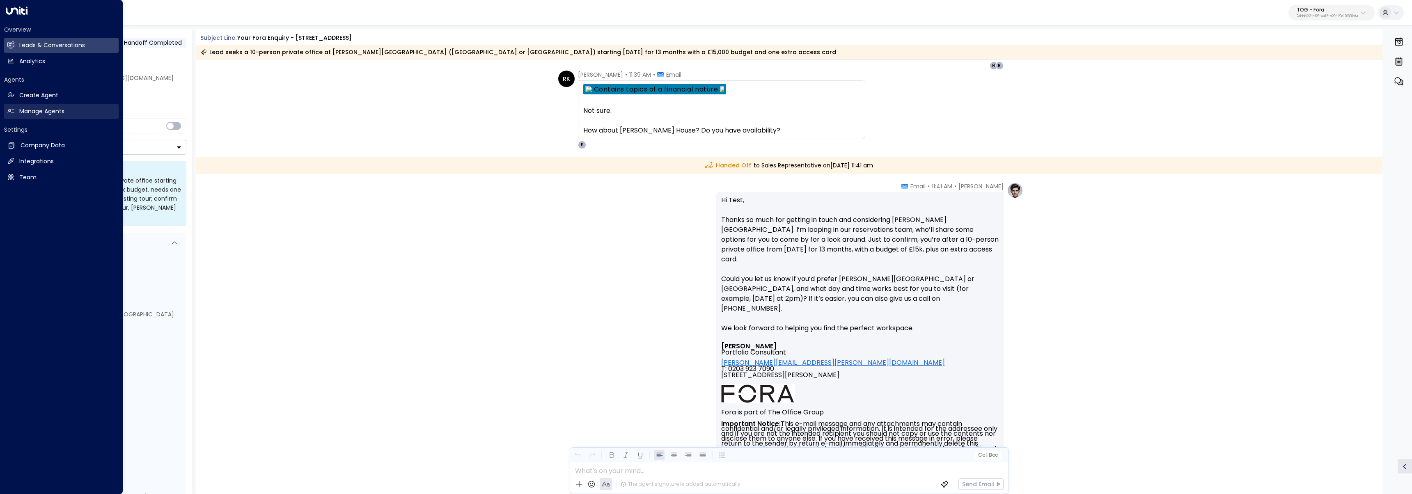
click at [50, 114] on h2 "Manage Agents" at bounding box center [41, 111] width 45 height 9
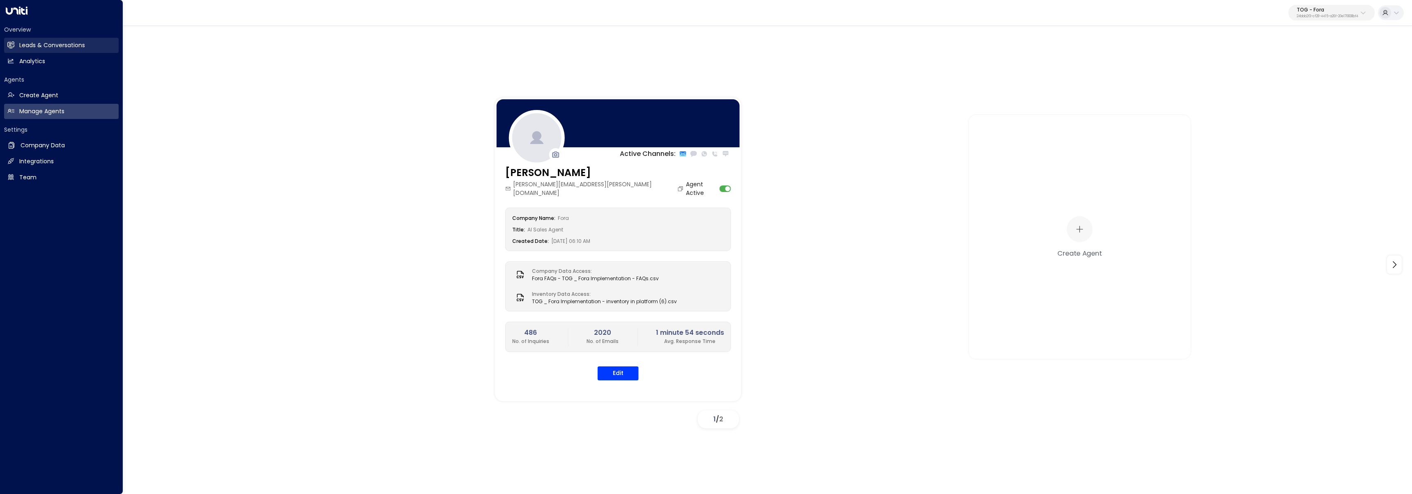
click at [77, 44] on h2 "Leads & Conversations" at bounding box center [52, 45] width 66 height 9
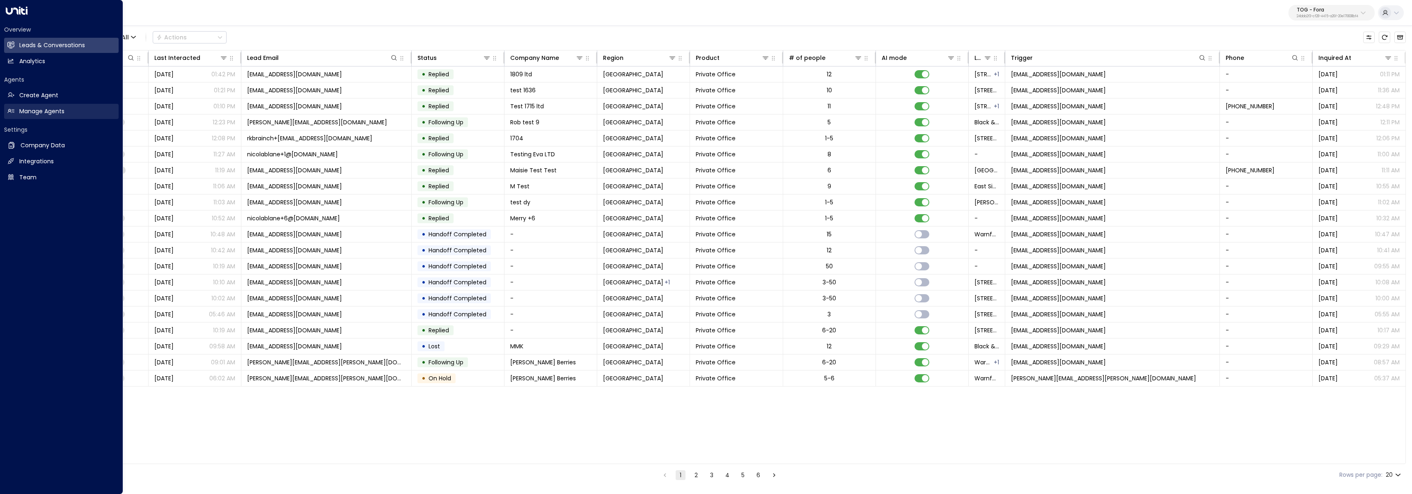
click at [42, 108] on h2 "Manage Agents" at bounding box center [41, 111] width 45 height 9
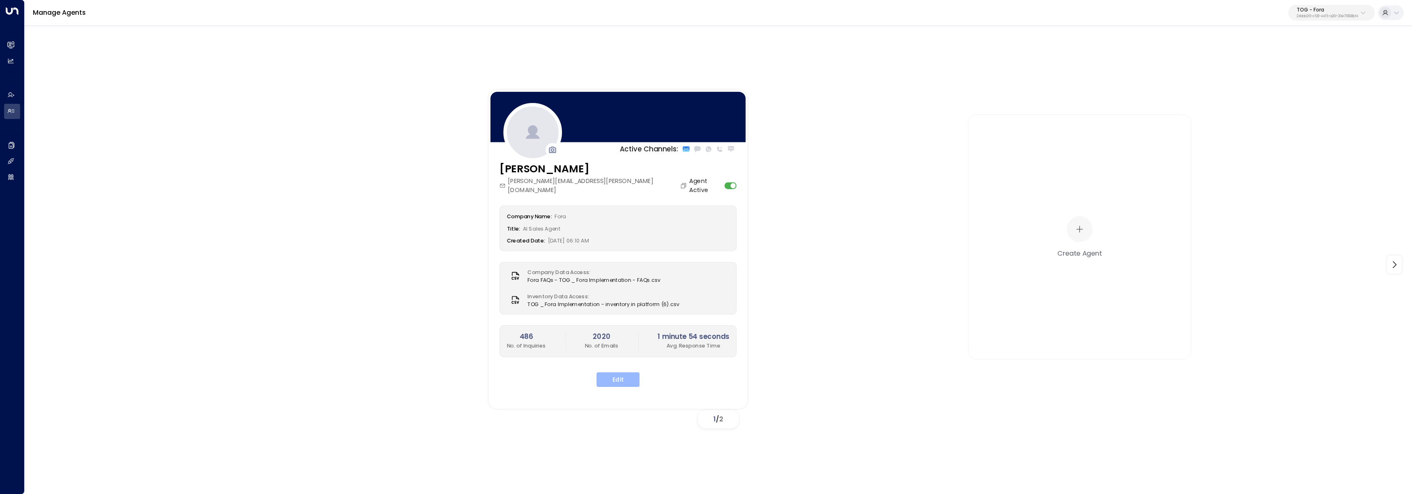
click at [623, 372] on button "Edit" at bounding box center [617, 379] width 43 height 15
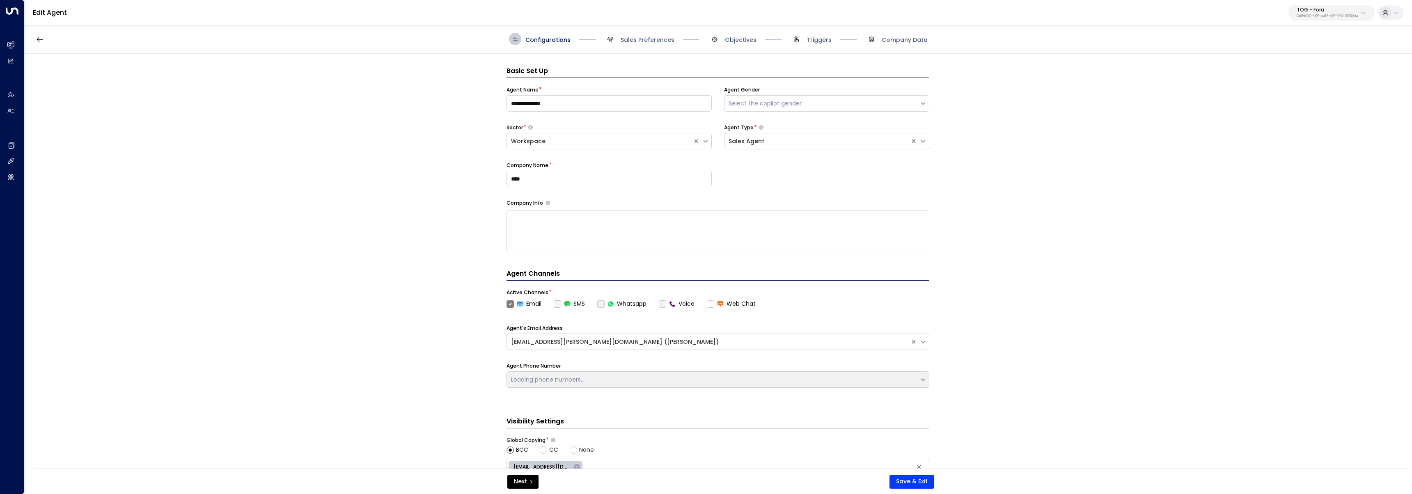
scroll to position [12, 0]
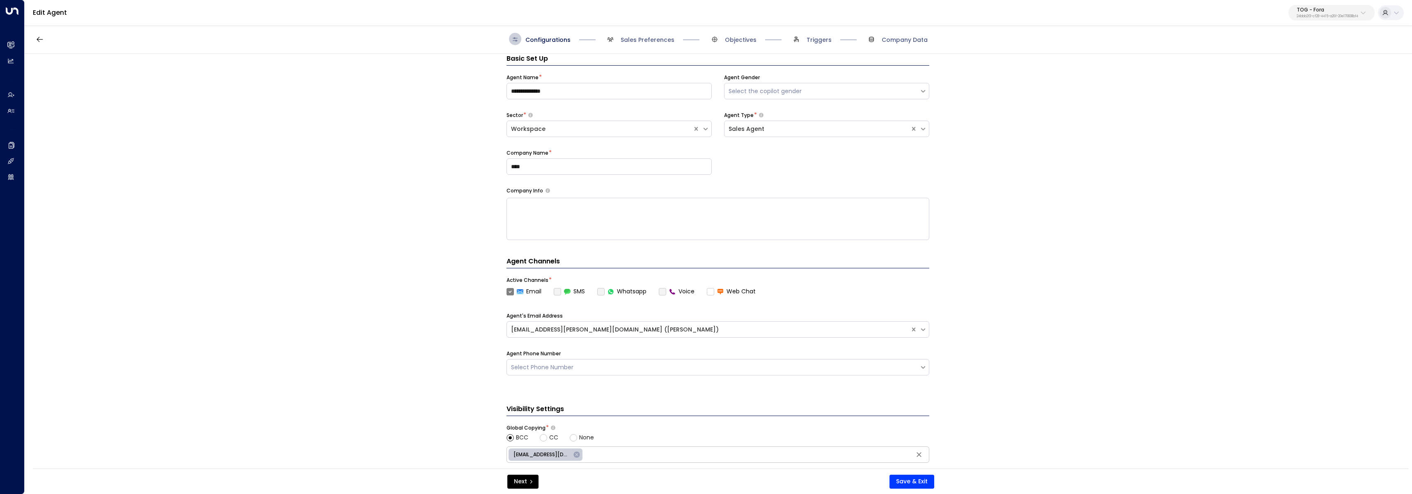
click at [806, 44] on span "Triggers" at bounding box center [810, 39] width 41 height 12
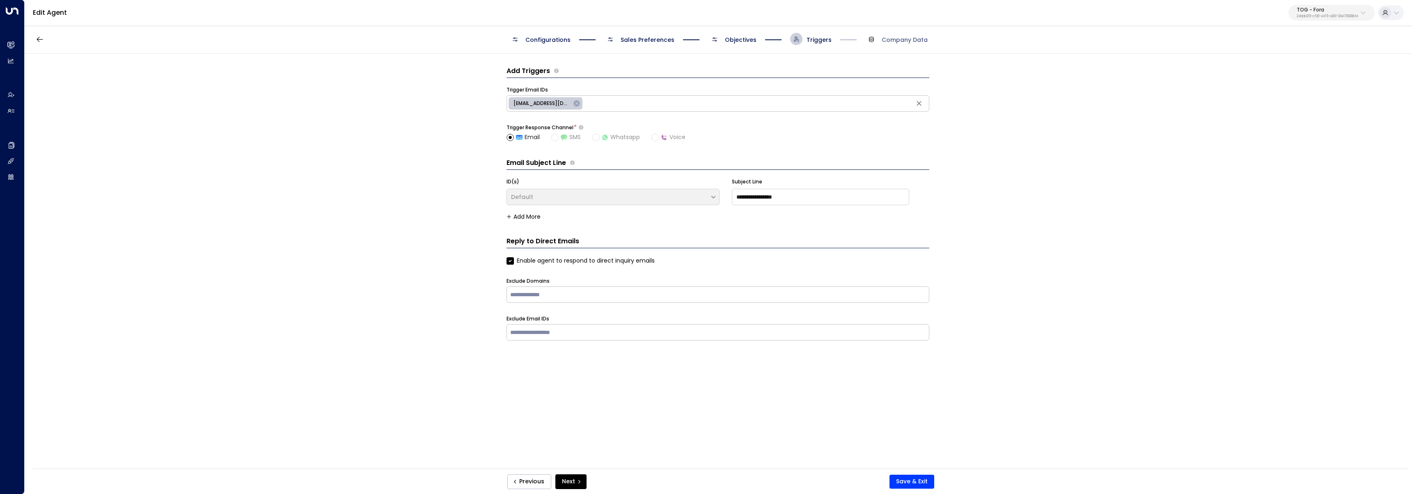
scroll to position [0, 0]
click at [750, 41] on span "Objectives" at bounding box center [741, 40] width 32 height 8
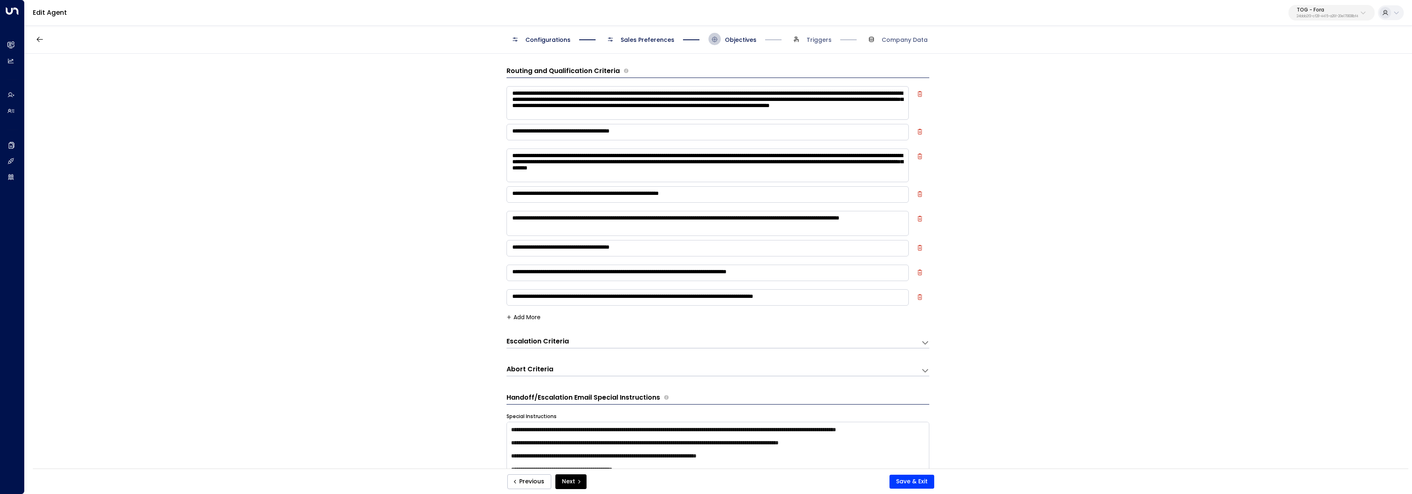
click at [862, 95] on textarea "**********" at bounding box center [707, 103] width 402 height 34
type textarea "**********"
click at [924, 479] on button "Save & Exit" at bounding box center [911, 482] width 45 height 14
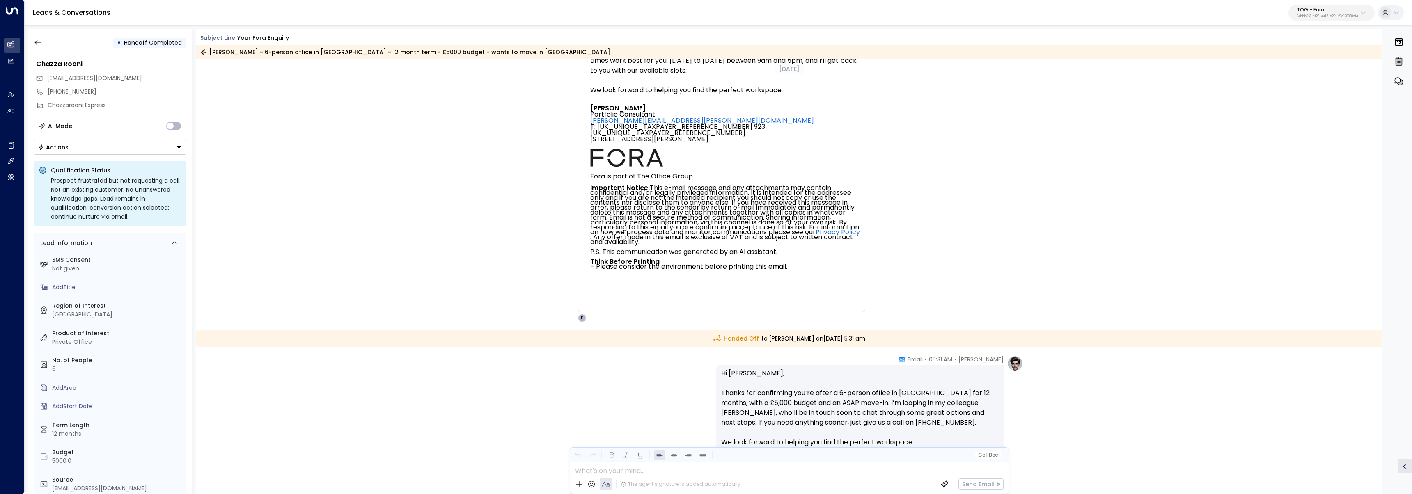
scroll to position [2986, 0]
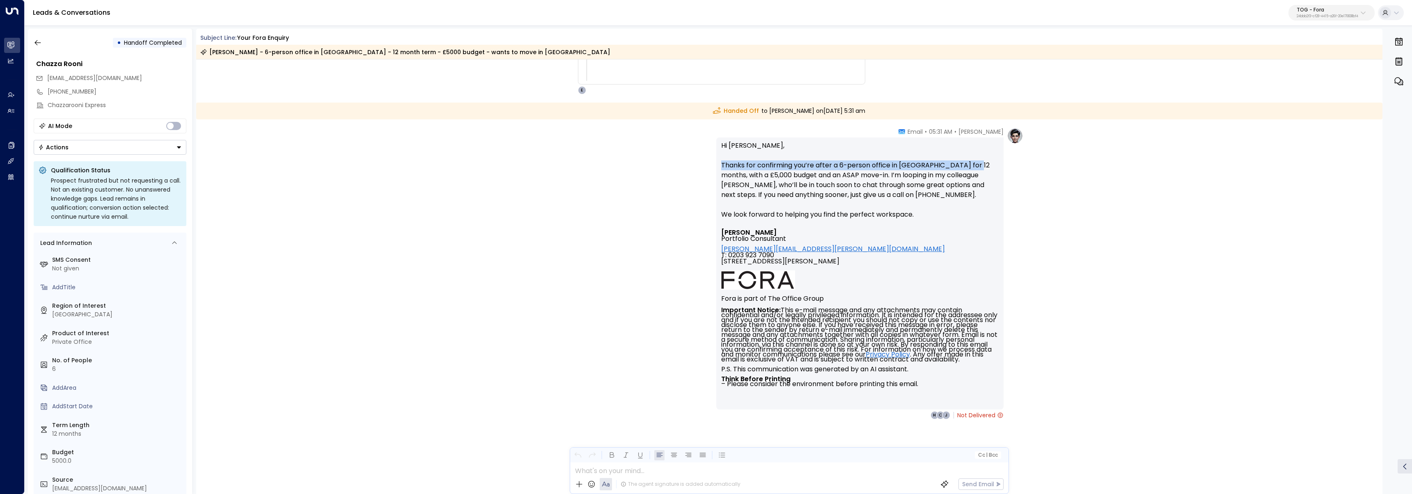
drag, startPoint x: 715, startPoint y: 165, endPoint x: 970, endPoint y: 162, distance: 255.2
click at [970, 162] on div "Hi [PERSON_NAME], Thanks for confirming you’re after a 6-person office in [GEOG…" at bounding box center [859, 273] width 287 height 272
copy p "Thanks for confirming you’re after a 6-person office in [GEOGRAPHIC_DATA] for 1…"
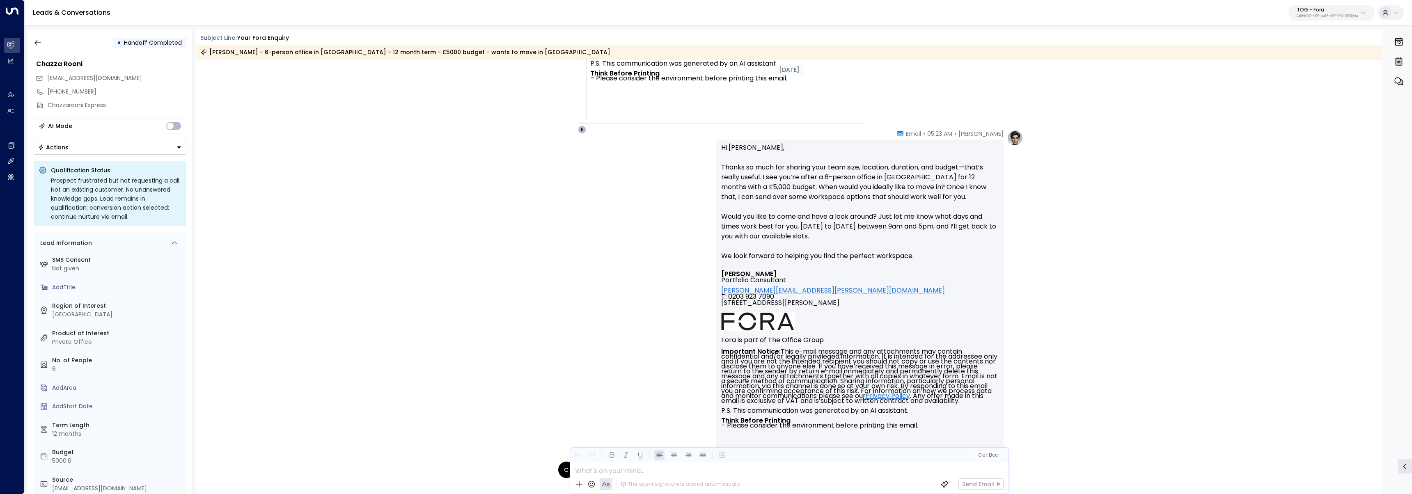
scroll to position [2136, 0]
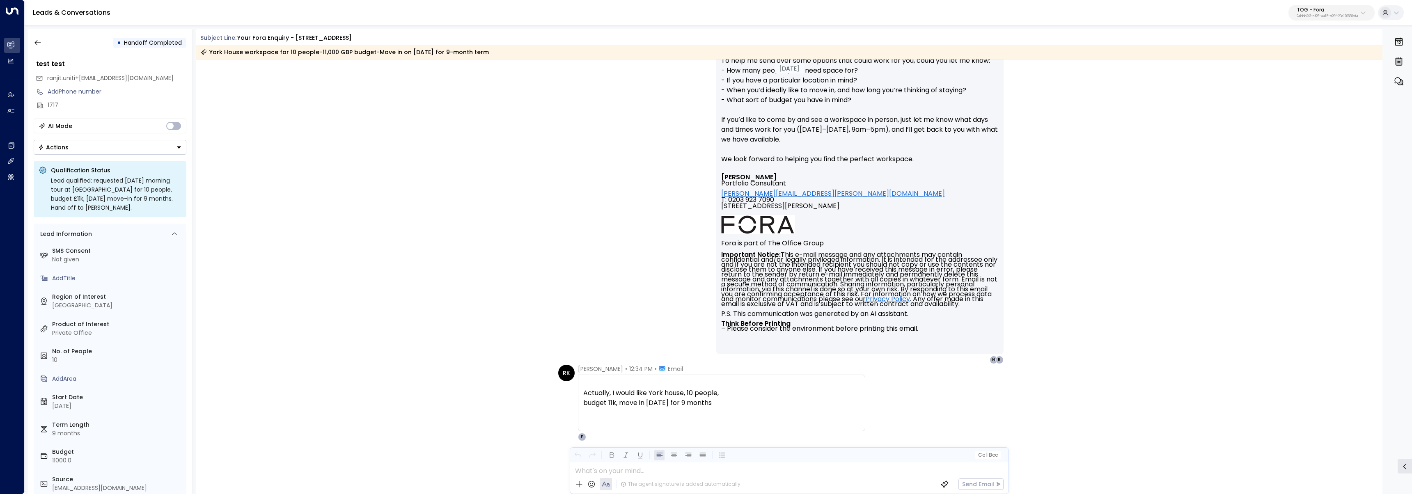
scroll to position [330, 0]
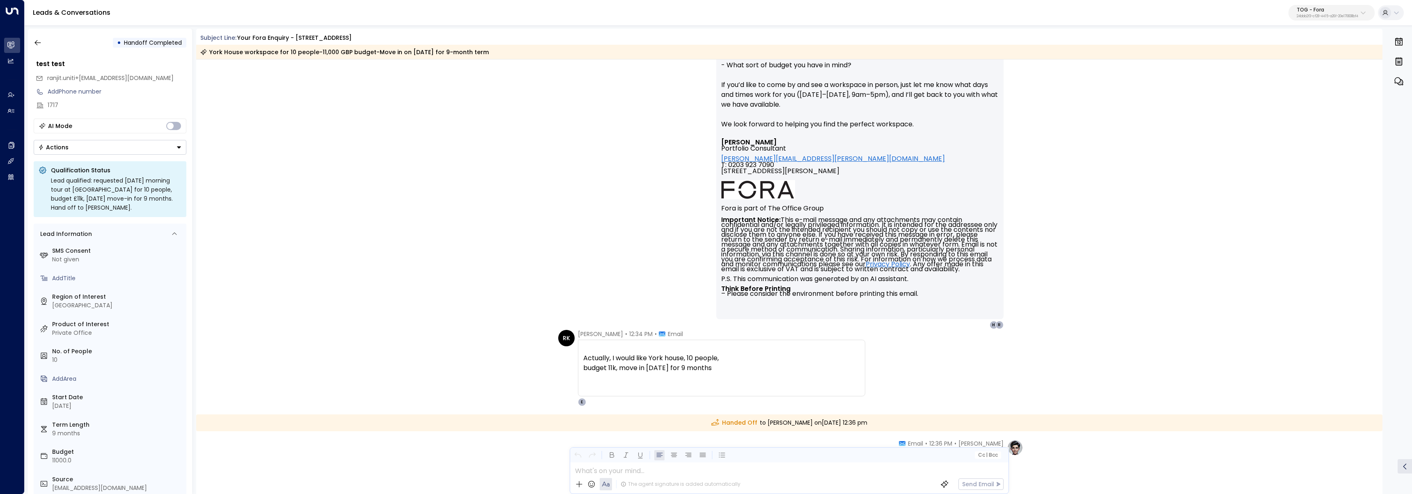
drag, startPoint x: 747, startPoint y: 370, endPoint x: 583, endPoint y: 361, distance: 163.6
click at [583, 361] on div "Actually, I would like York house, 10 people, budget 11k, move in [DATE] for 9 …" at bounding box center [721, 363] width 277 height 20
copy div "Actually, I would like York house, 10 people, budget 11k, move in [DATE] for 9 …"
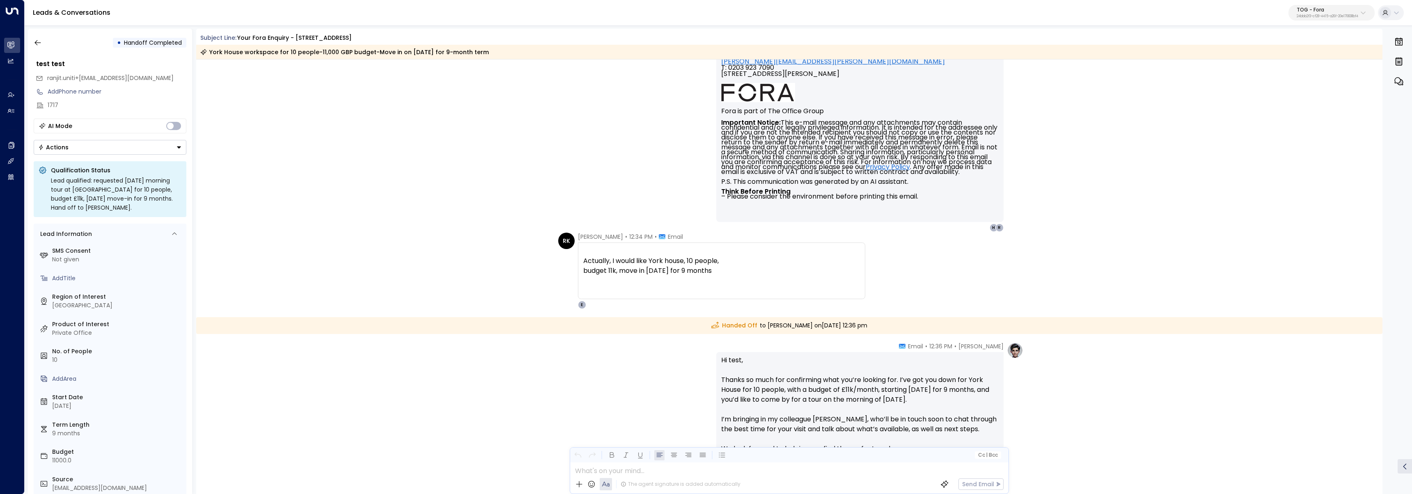
scroll to position [420, 0]
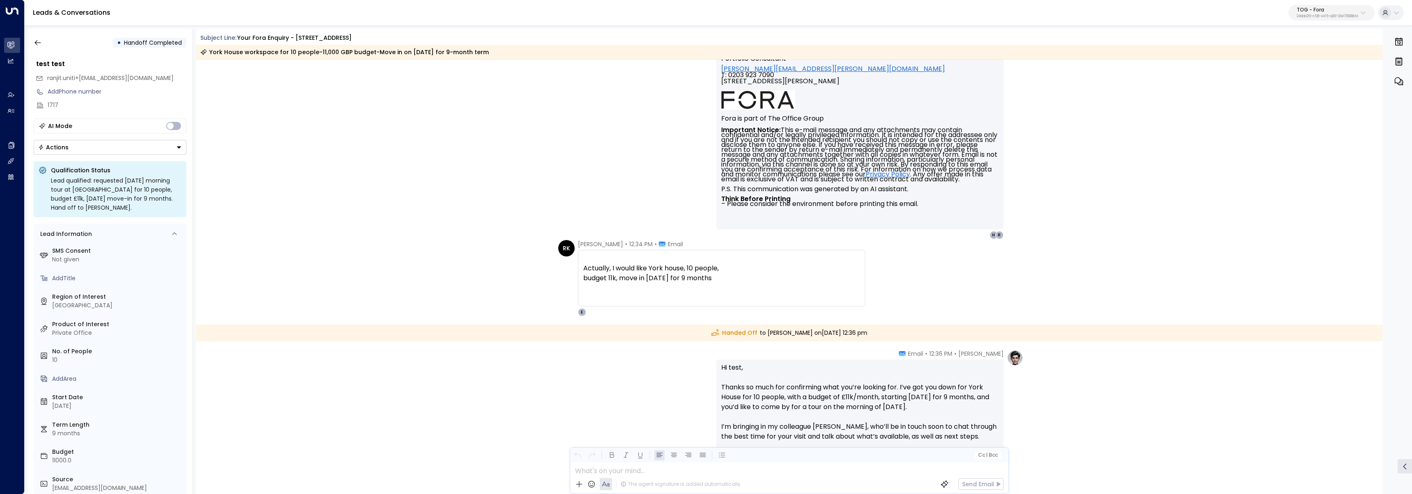
click at [728, 254] on div at bounding box center [721, 259] width 277 height 10
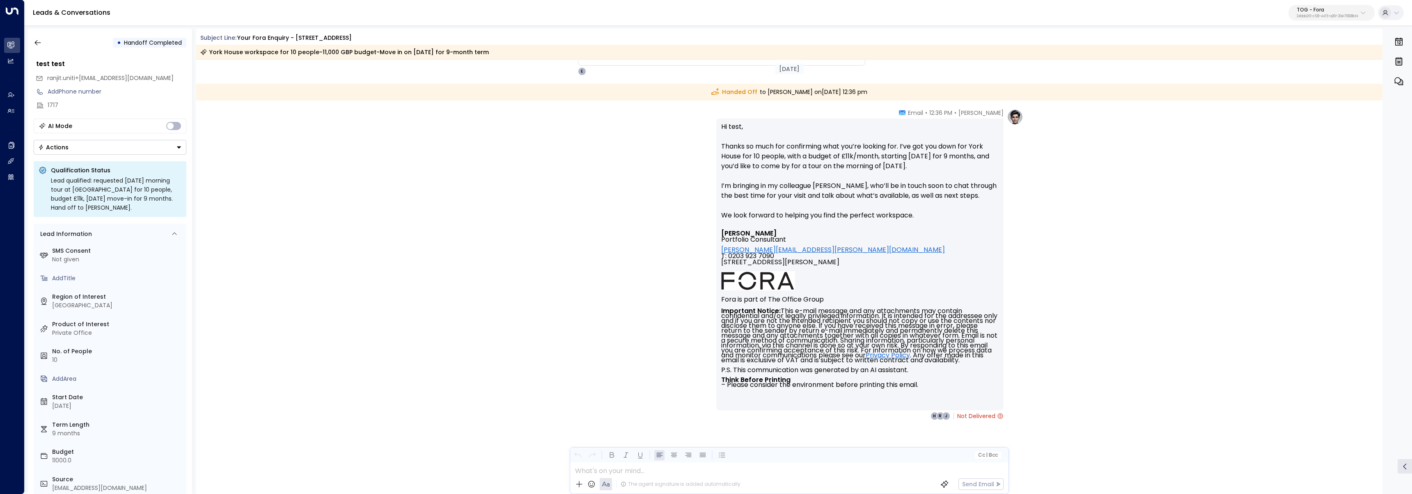
scroll to position [662, 0]
drag, startPoint x: 901, startPoint y: 146, endPoint x: 988, endPoint y: 165, distance: 89.6
click at [988, 165] on p "Hi test, Thanks so much for confirming what you’re looking for. I’ve got you do…" at bounding box center [859, 175] width 277 height 108
copy p "I’ve got you down for York House for 10 people, with a budget of £11k/month, st…"
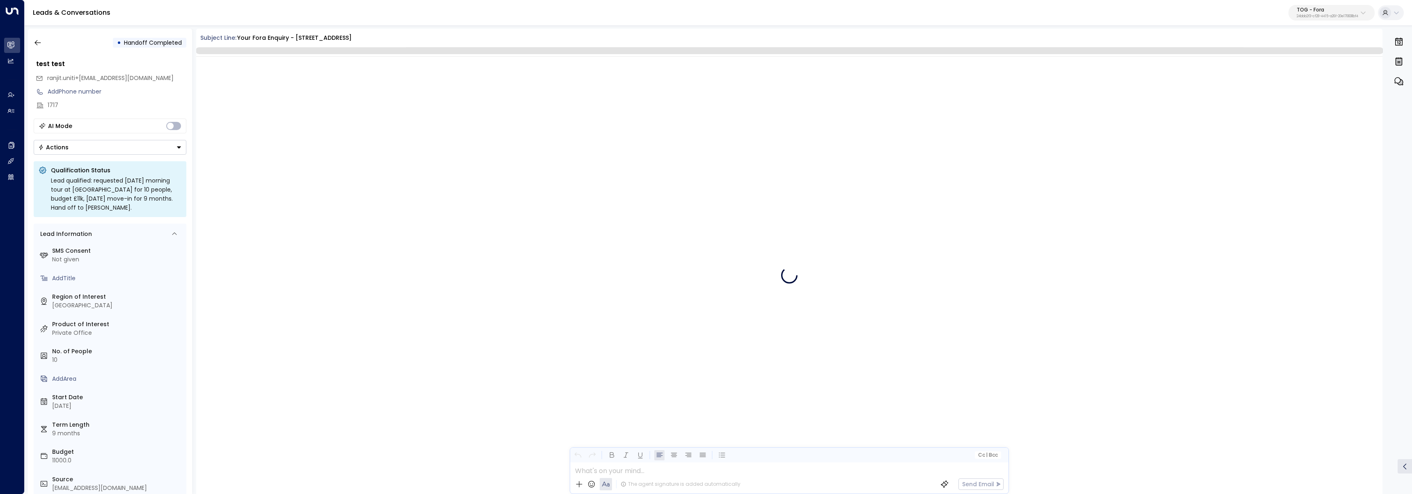
scroll to position [644, 0]
